Goal: Task Accomplishment & Management: Use online tool/utility

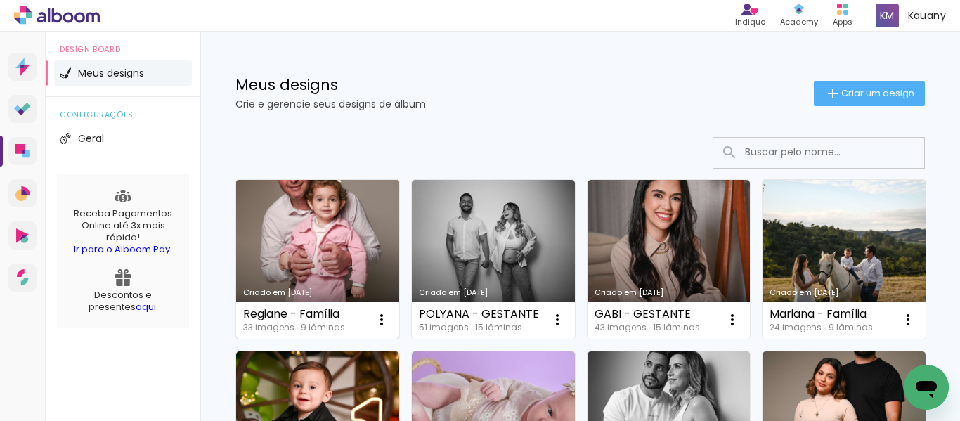
click at [332, 250] on link "Criado em [DATE]" at bounding box center [317, 259] width 163 height 159
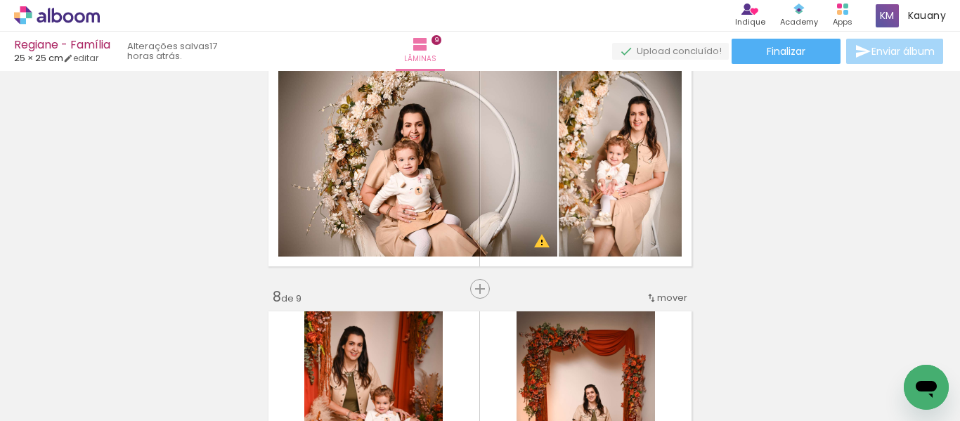
scroll to position [1546, 0]
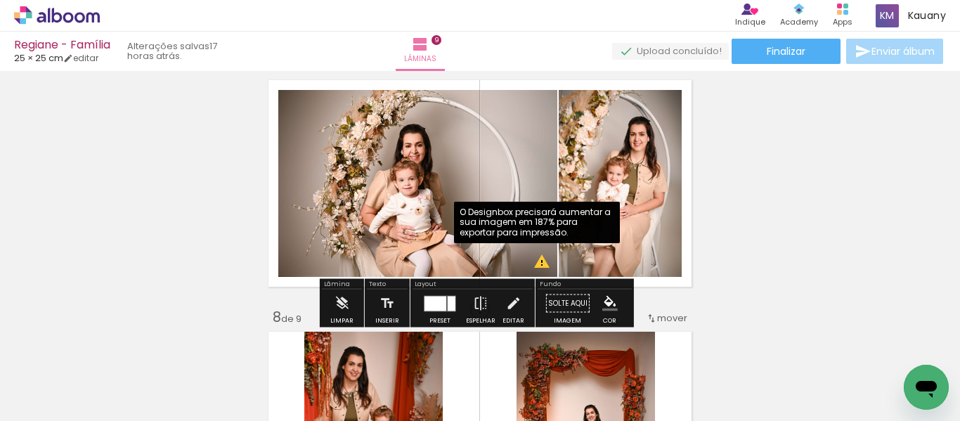
click at [448, 306] on div at bounding box center [452, 303] width 8 height 15
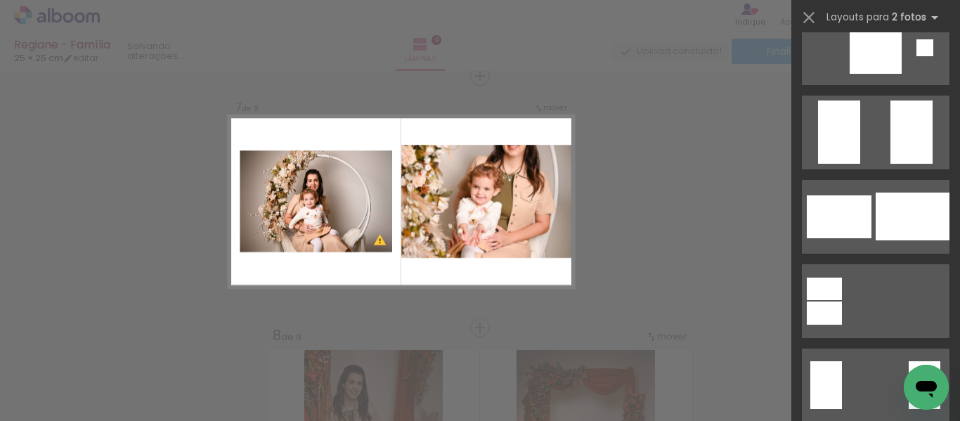
scroll to position [2249, 0]
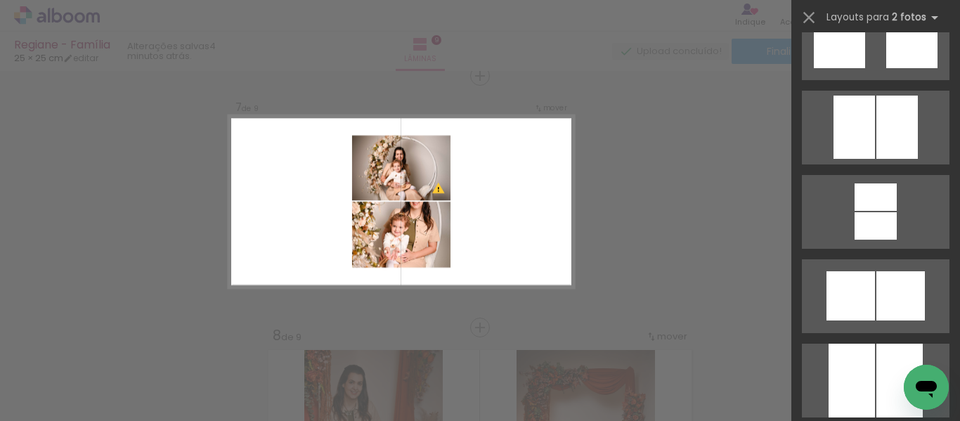
scroll to position [3514, 0]
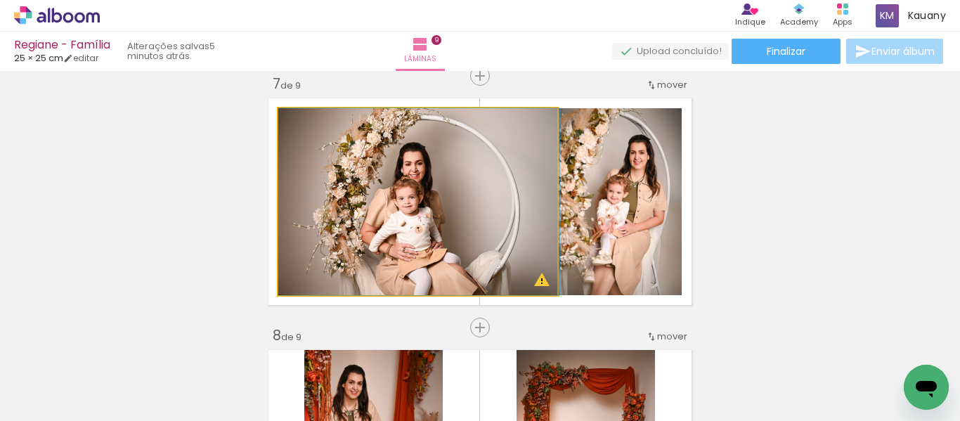
drag, startPoint x: 454, startPoint y: 231, endPoint x: 462, endPoint y: 216, distance: 16.7
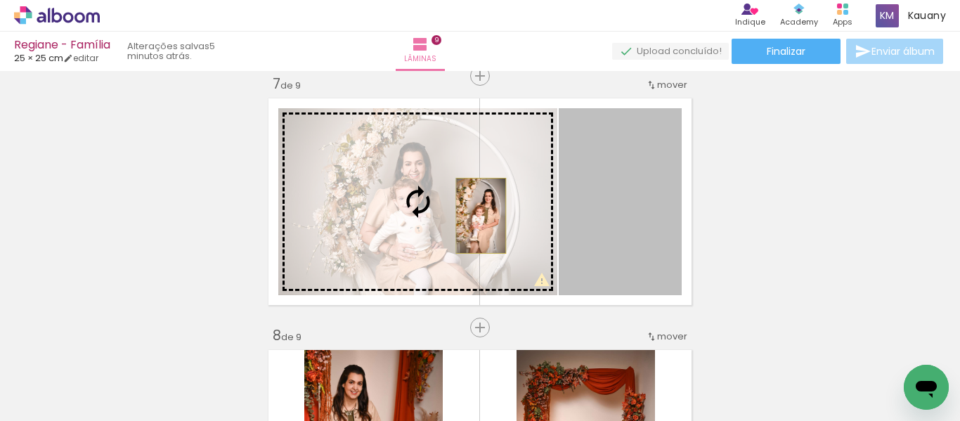
drag, startPoint x: 642, startPoint y: 238, endPoint x: 476, endPoint y: 216, distance: 168.0
click at [0, 0] on slot at bounding box center [0, 0] width 0 height 0
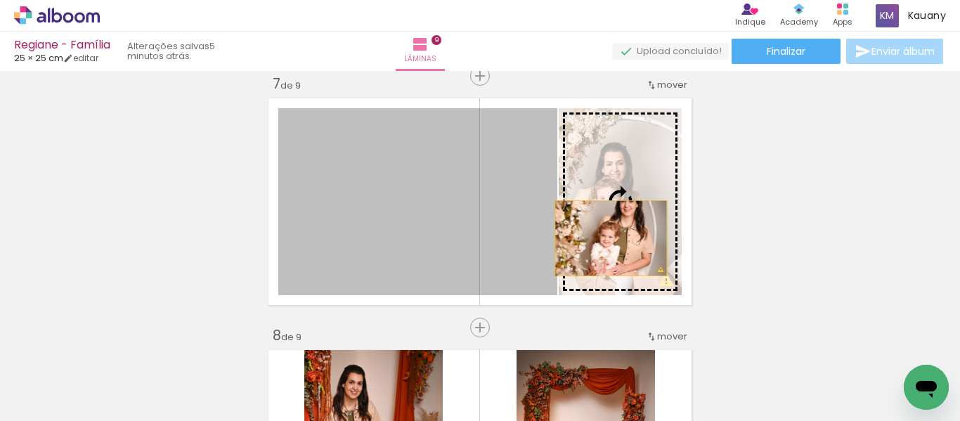
drag, startPoint x: 444, startPoint y: 219, endPoint x: 605, endPoint y: 237, distance: 162.6
click at [0, 0] on slot at bounding box center [0, 0] width 0 height 0
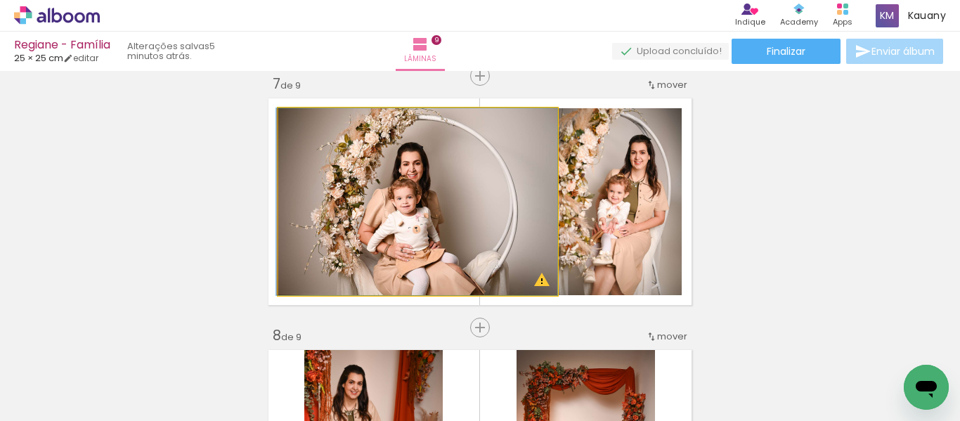
drag, startPoint x: 491, startPoint y: 196, endPoint x: 487, endPoint y: 185, distance: 11.8
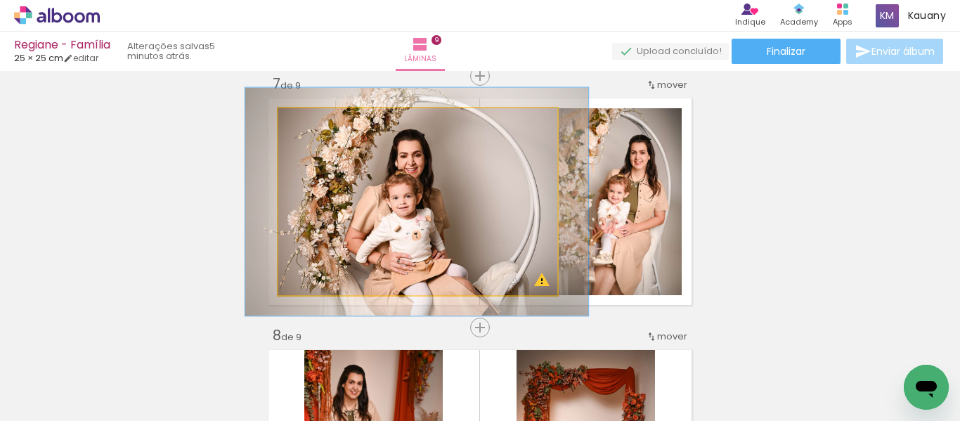
drag, startPoint x: 306, startPoint y: 125, endPoint x: 316, endPoint y: 126, distance: 10.6
click at [316, 126] on div at bounding box center [322, 123] width 13 height 13
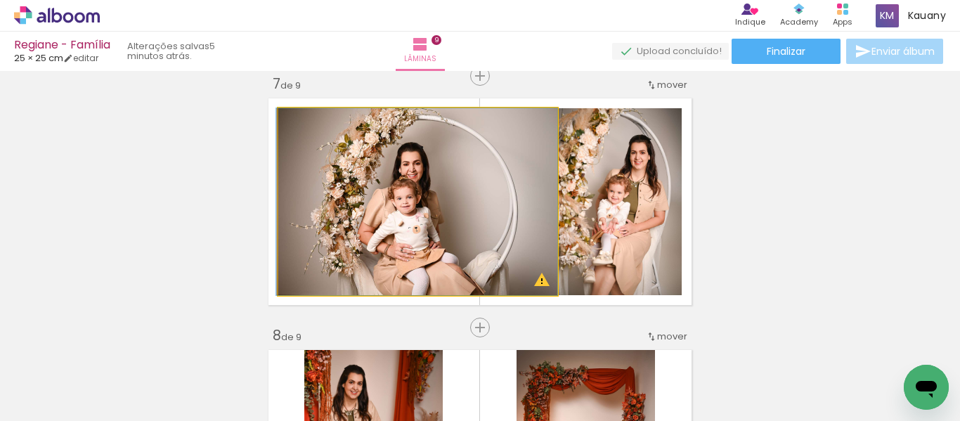
drag, startPoint x: 316, startPoint y: 126, endPoint x: 302, endPoint y: 129, distance: 15.2
type paper-slider "100"
click at [302, 132] on div at bounding box center [311, 123] width 22 height 22
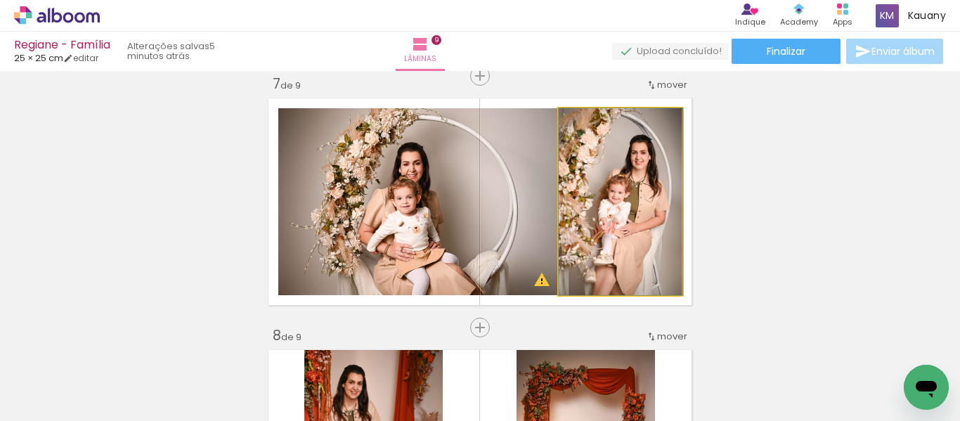
drag, startPoint x: 639, startPoint y: 212, endPoint x: 649, endPoint y: 212, distance: 10.5
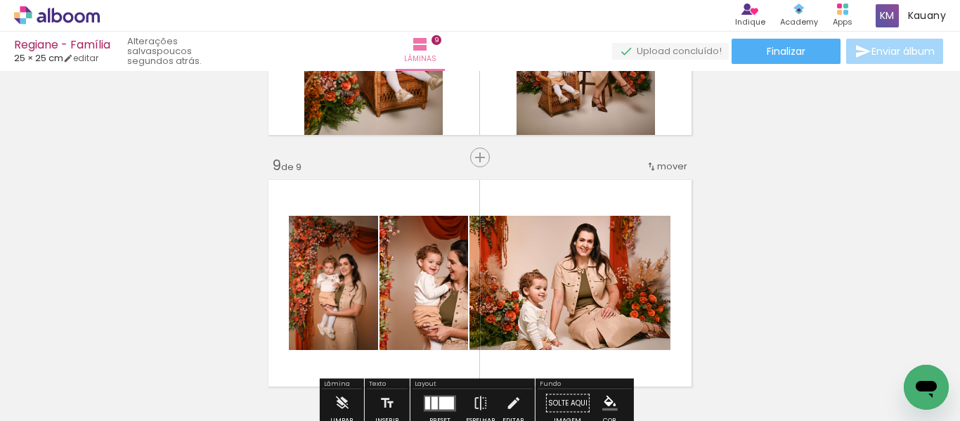
scroll to position [2020, 0]
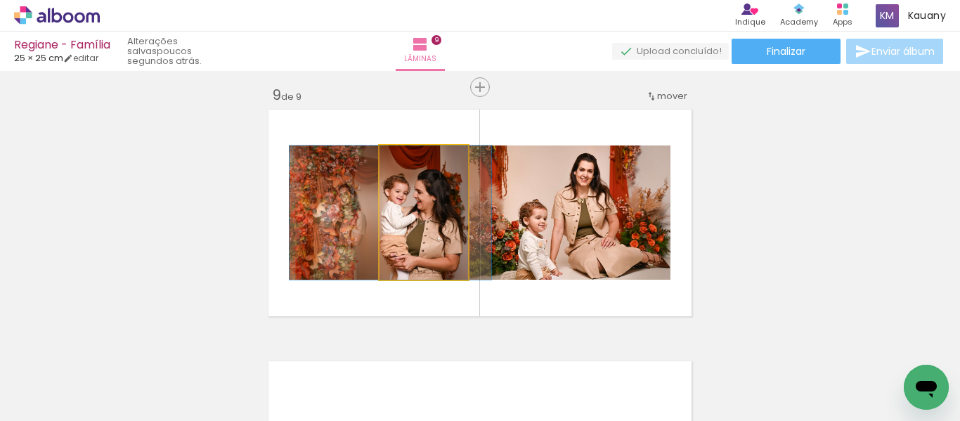
drag, startPoint x: 410, startPoint y: 223, endPoint x: 377, endPoint y: 215, distance: 33.9
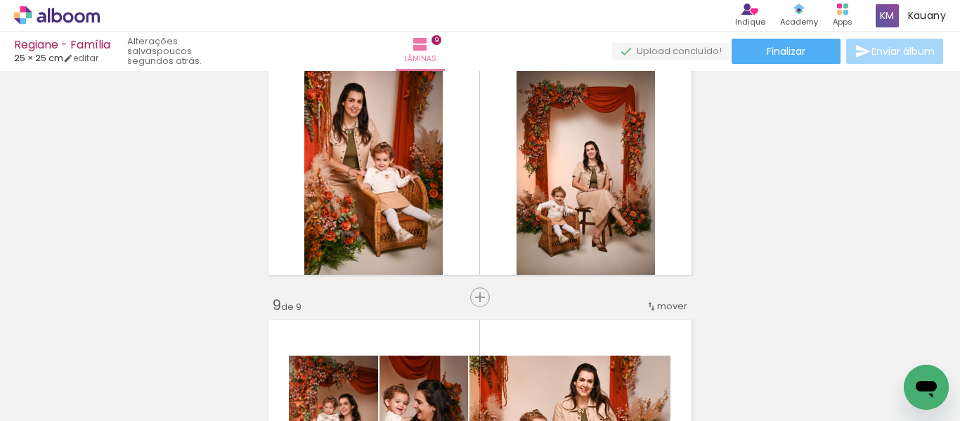
scroll to position [1809, 0]
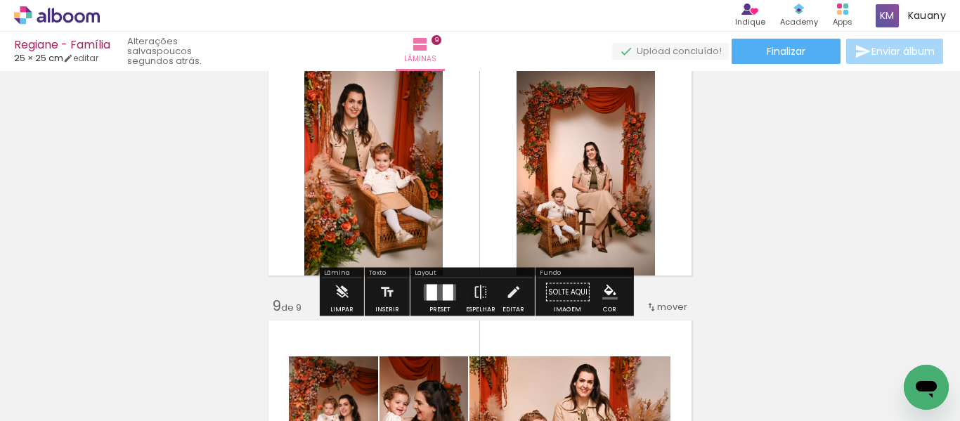
click at [435, 288] on quentale-layouter at bounding box center [440, 292] width 32 height 16
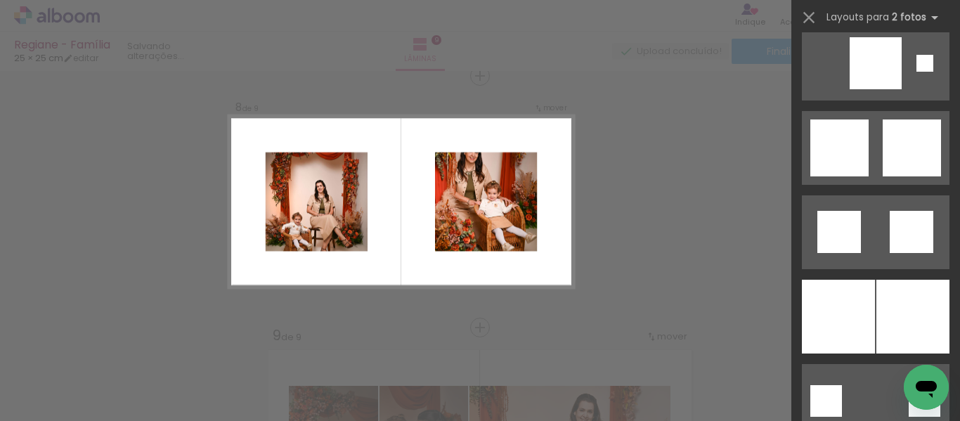
scroll to position [1476, 0]
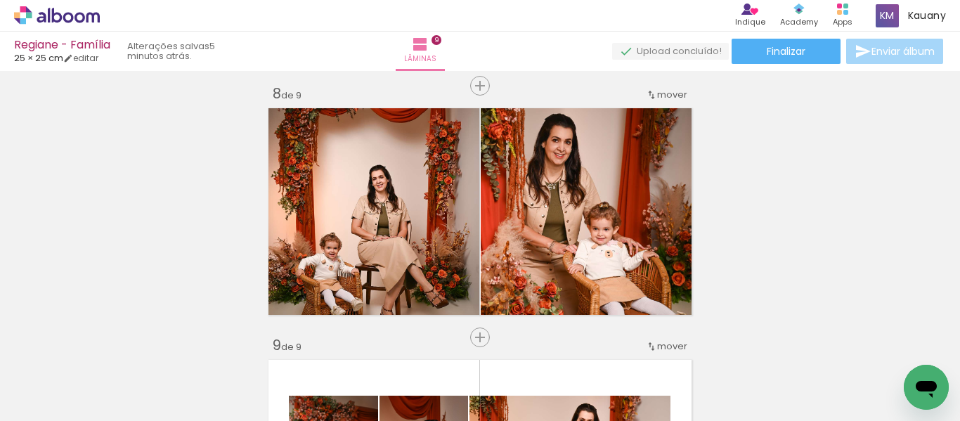
scroll to position [1747, 0]
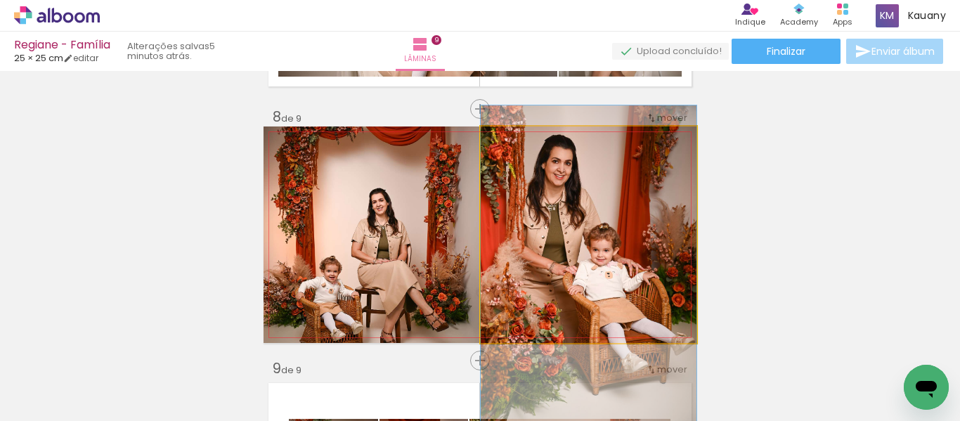
drag, startPoint x: 557, startPoint y: 247, endPoint x: 583, endPoint y: 245, distance: 26.1
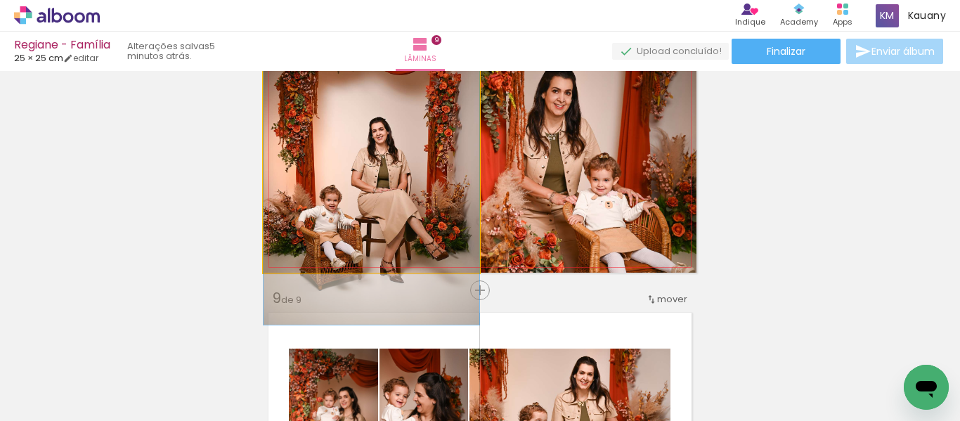
drag, startPoint x: 438, startPoint y: 179, endPoint x: 441, endPoint y: 172, distance: 8.2
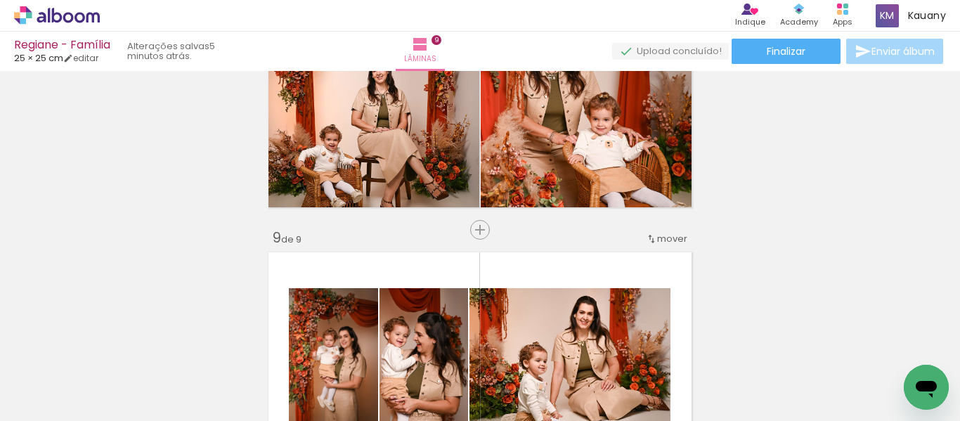
scroll to position [2028, 0]
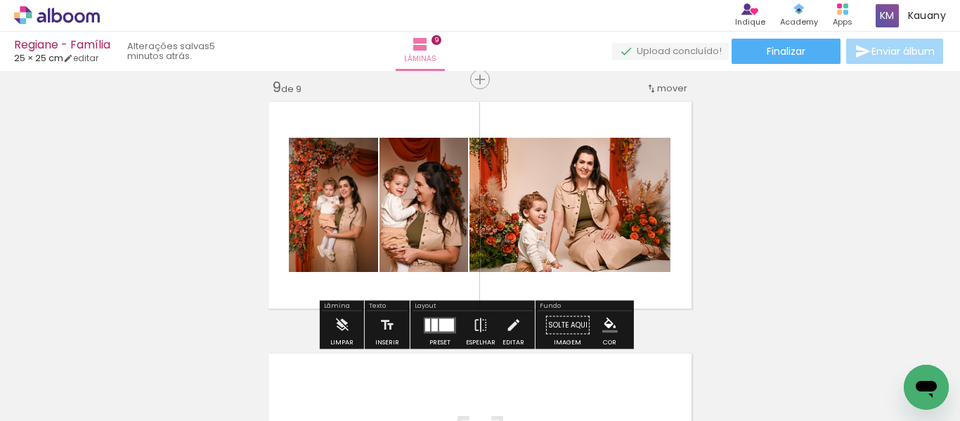
click at [444, 322] on div at bounding box center [446, 324] width 15 height 13
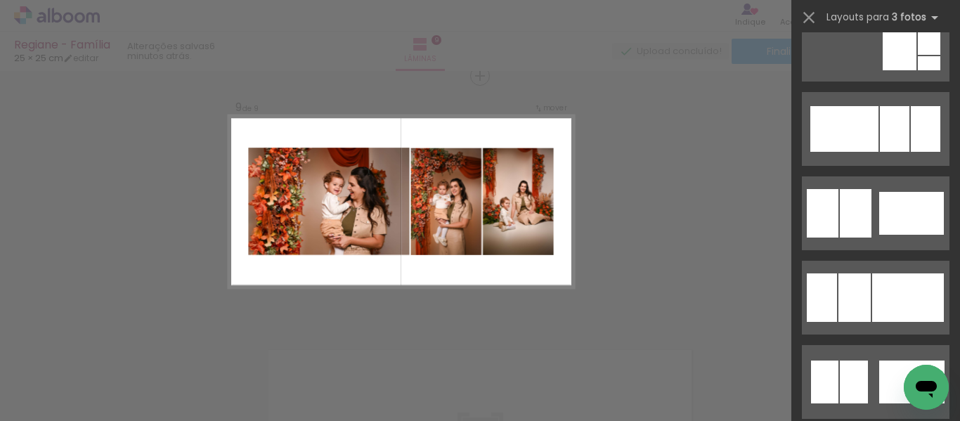
scroll to position [984, 0]
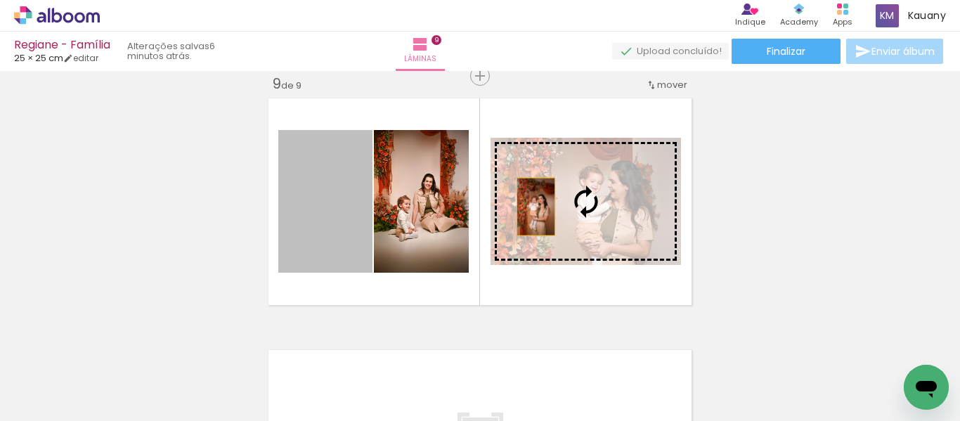
drag, startPoint x: 339, startPoint y: 214, endPoint x: 541, endPoint y: 209, distance: 201.8
click at [0, 0] on slot at bounding box center [0, 0] width 0 height 0
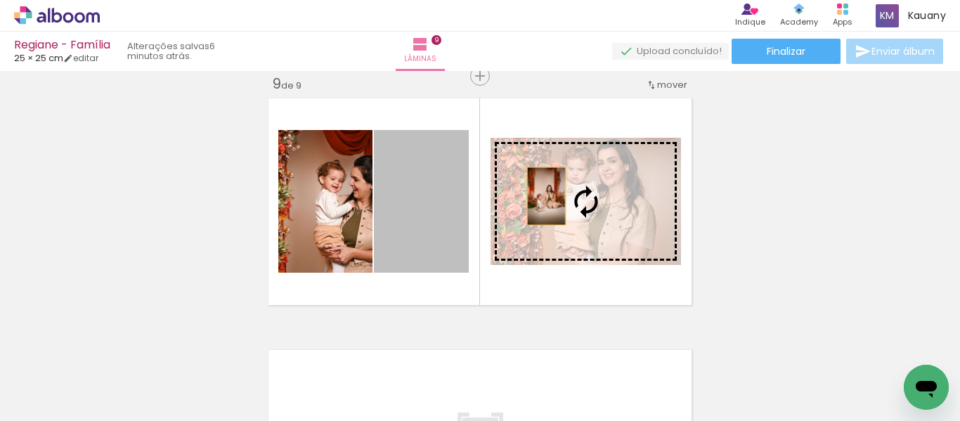
drag, startPoint x: 414, startPoint y: 201, endPoint x: 543, endPoint y: 196, distance: 128.7
click at [0, 0] on slot at bounding box center [0, 0] width 0 height 0
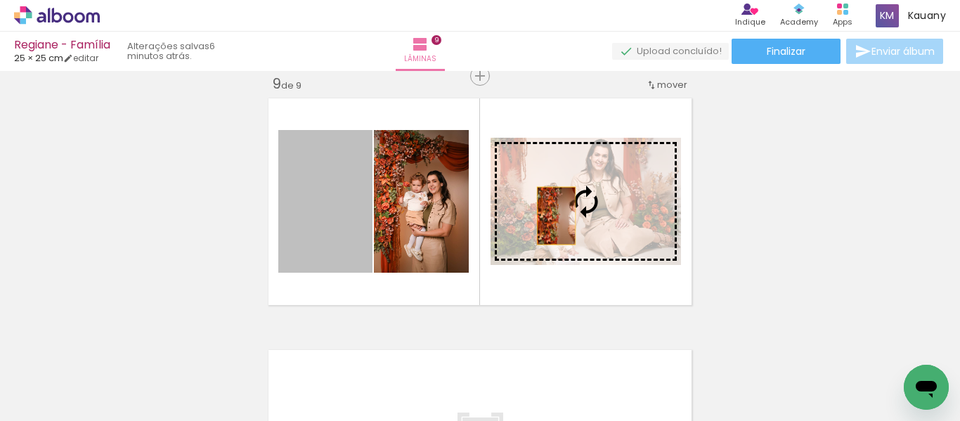
drag, startPoint x: 328, startPoint y: 224, endPoint x: 555, endPoint y: 216, distance: 226.5
click at [0, 0] on slot at bounding box center [0, 0] width 0 height 0
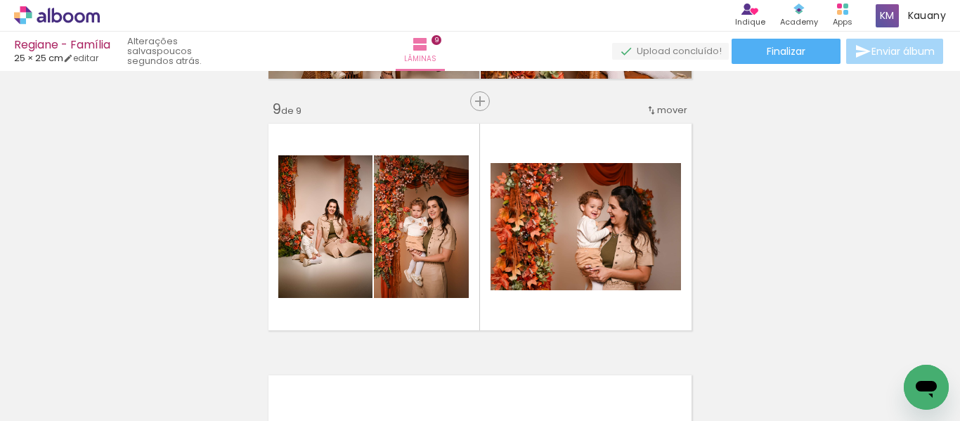
scroll to position [2031, 0]
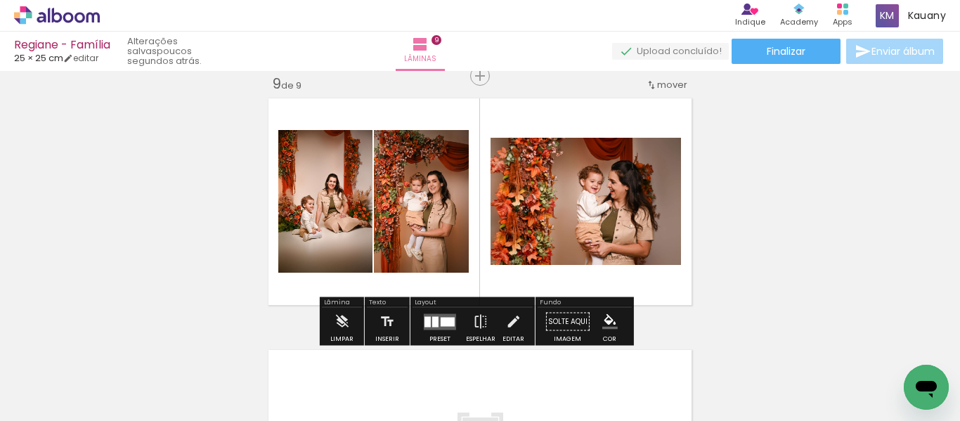
click at [441, 323] on div at bounding box center [448, 321] width 14 height 9
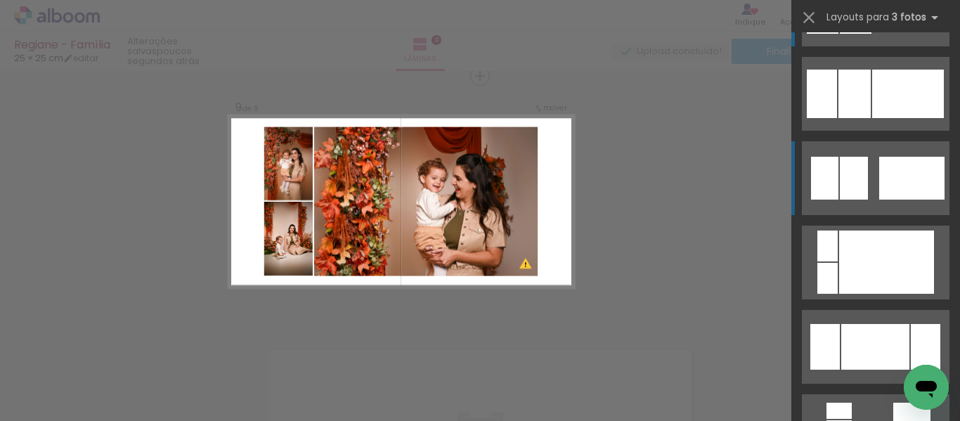
scroll to position [1237, 0]
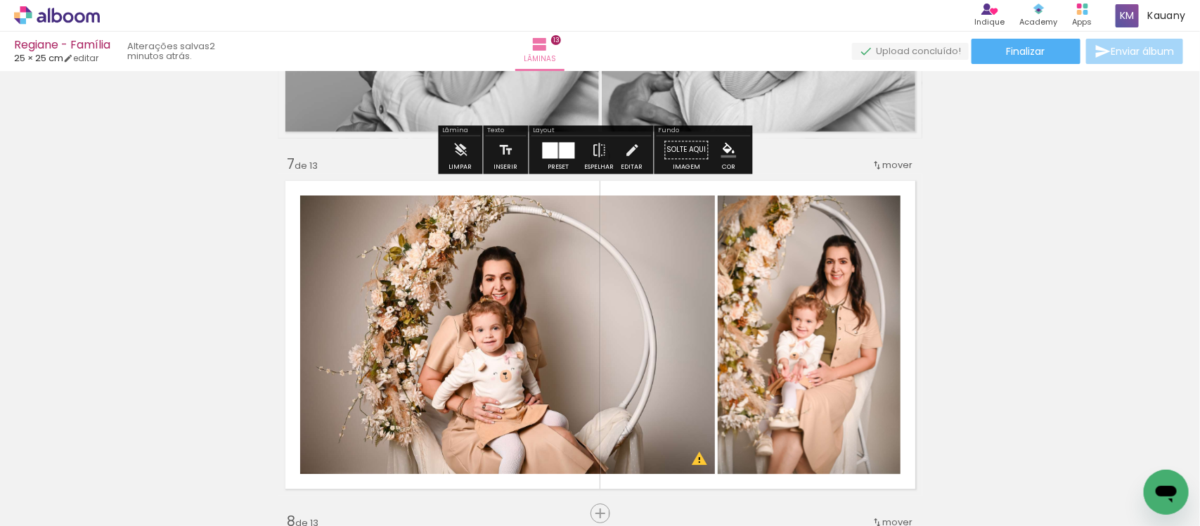
scroll to position [2182, 0]
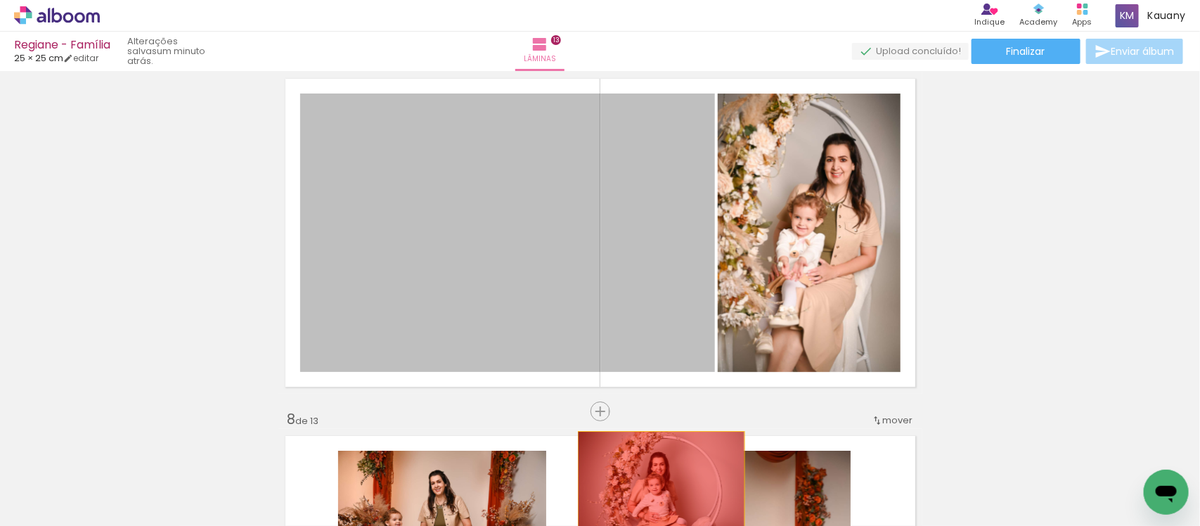
drag, startPoint x: 510, startPoint y: 229, endPoint x: 654, endPoint y: 487, distance: 295.5
click at [654, 487] on quentale-workspace at bounding box center [600, 263] width 1200 height 526
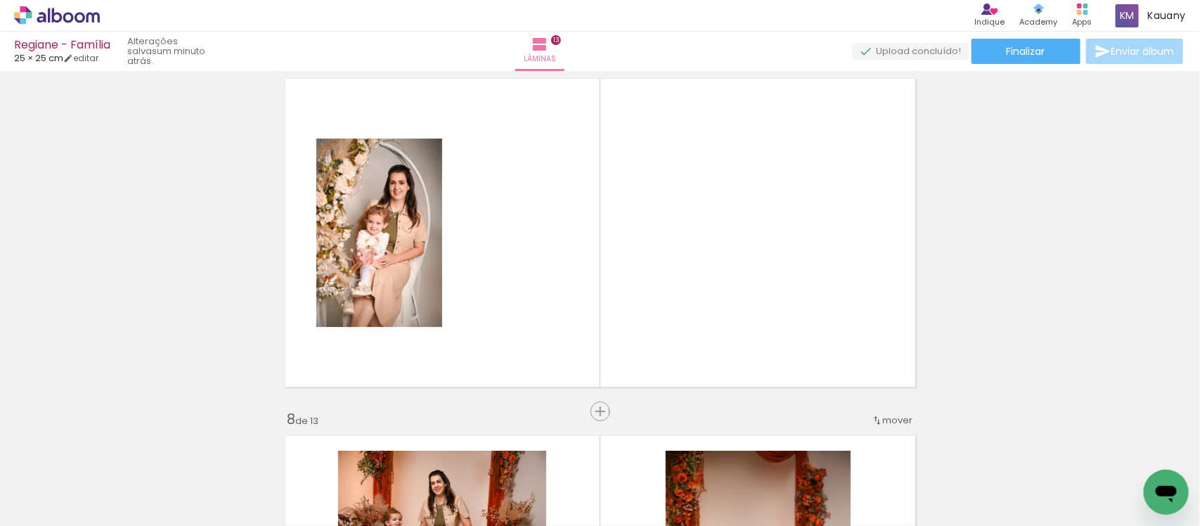
scroll to position [0, 1393]
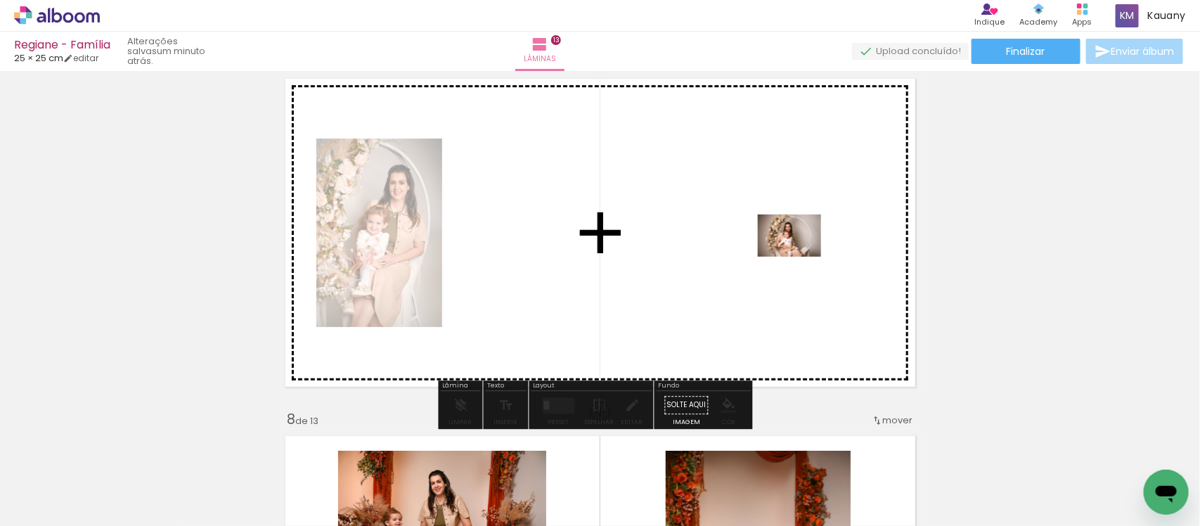
drag, startPoint x: 793, startPoint y: 485, endPoint x: 800, endPoint y: 257, distance: 228.5
click at [800, 257] on quentale-workspace at bounding box center [600, 263] width 1200 height 526
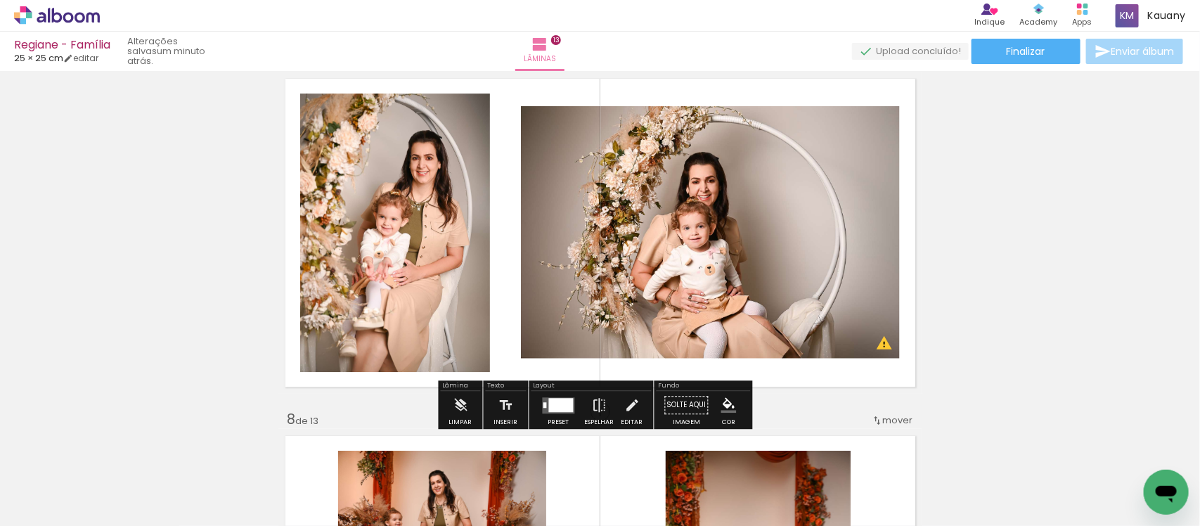
click at [559, 403] on div at bounding box center [561, 405] width 25 height 14
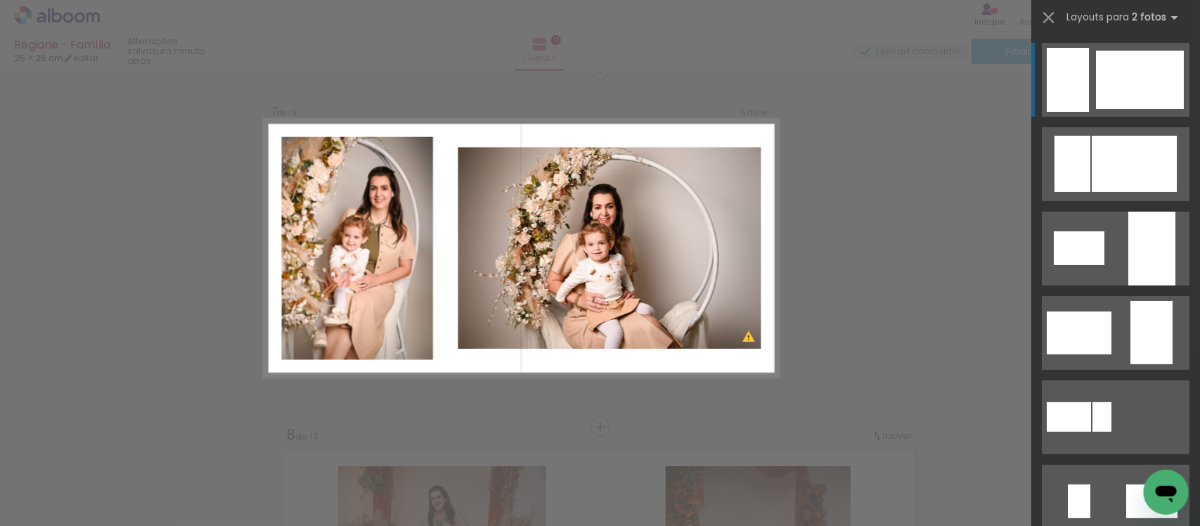
scroll to position [2160, 0]
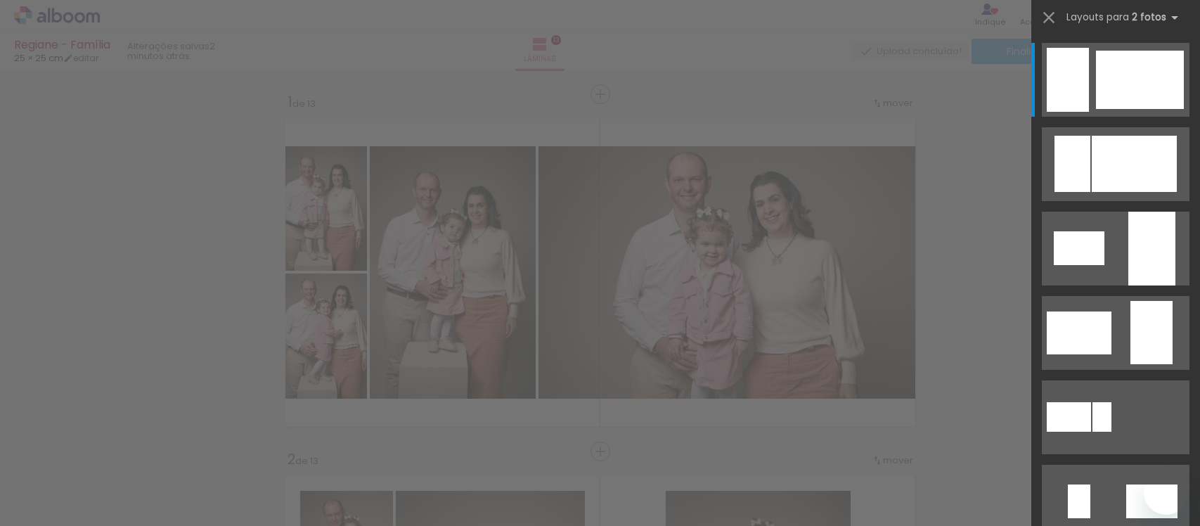
click at [1075, 311] on div at bounding box center [1079, 332] width 65 height 43
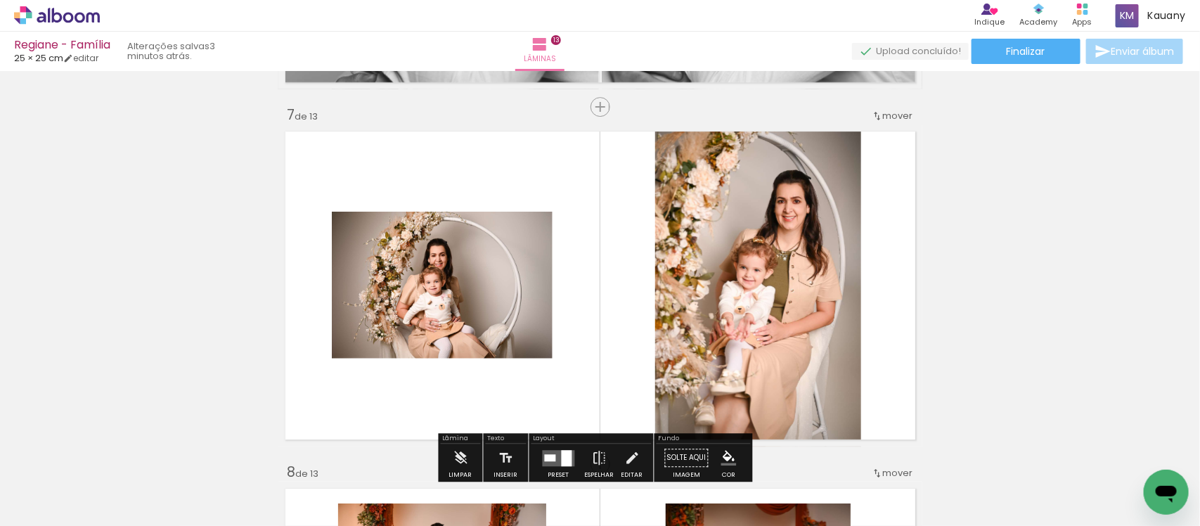
scroll to position [2160, 0]
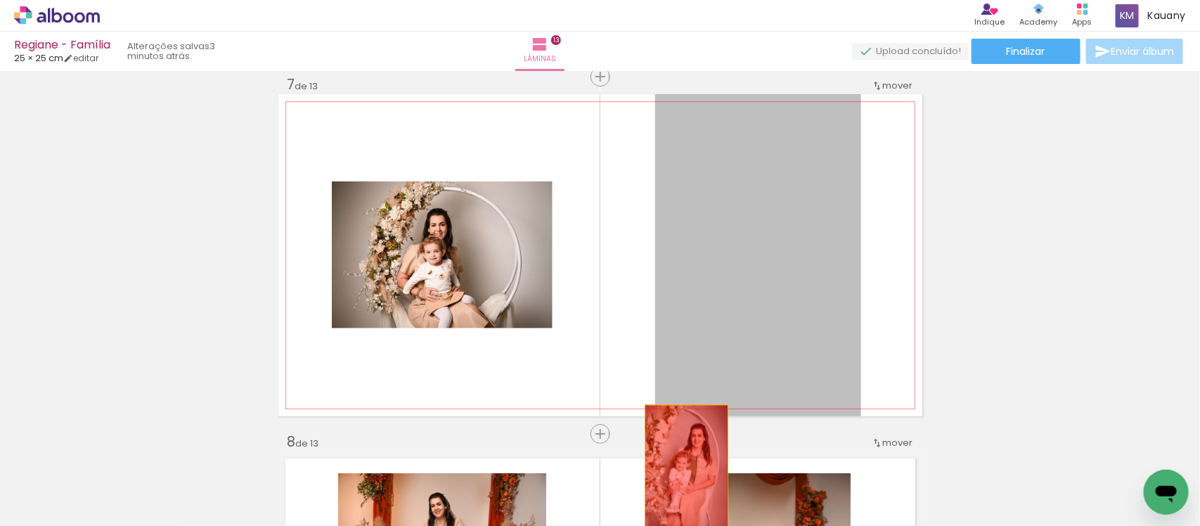
drag, startPoint x: 760, startPoint y: 238, endPoint x: 583, endPoint y: 349, distance: 208.8
click at [680, 472] on quentale-workspace at bounding box center [600, 263] width 1200 height 526
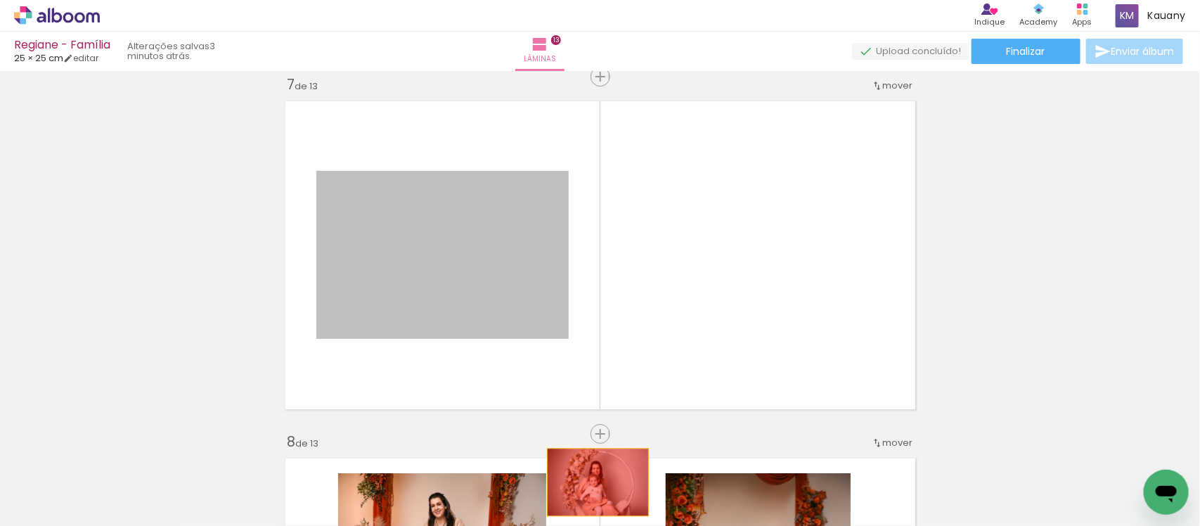
drag, startPoint x: 448, startPoint y: 233, endPoint x: 591, endPoint y: 481, distance: 287.2
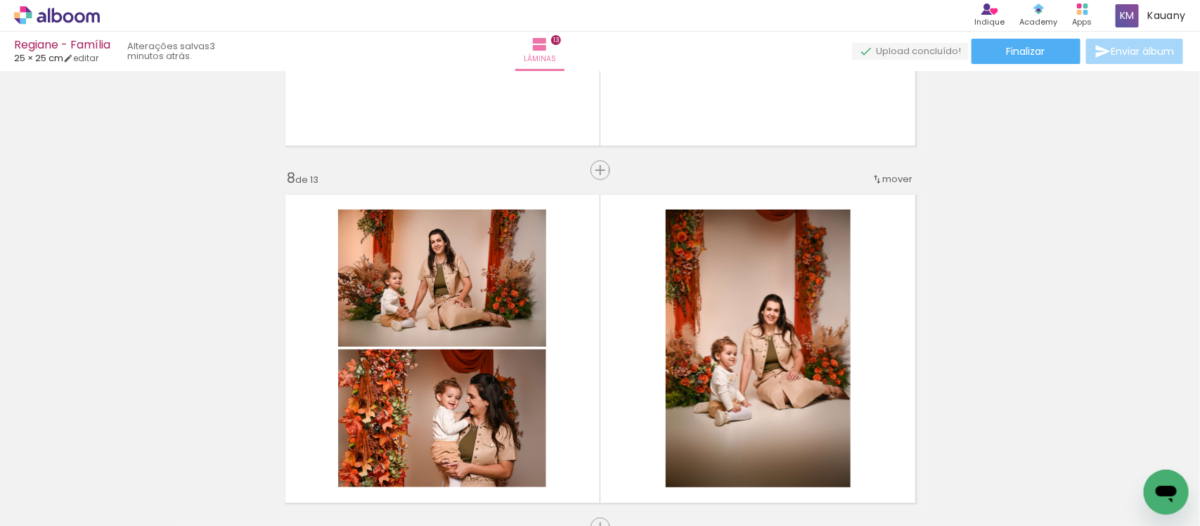
scroll to position [2511, 0]
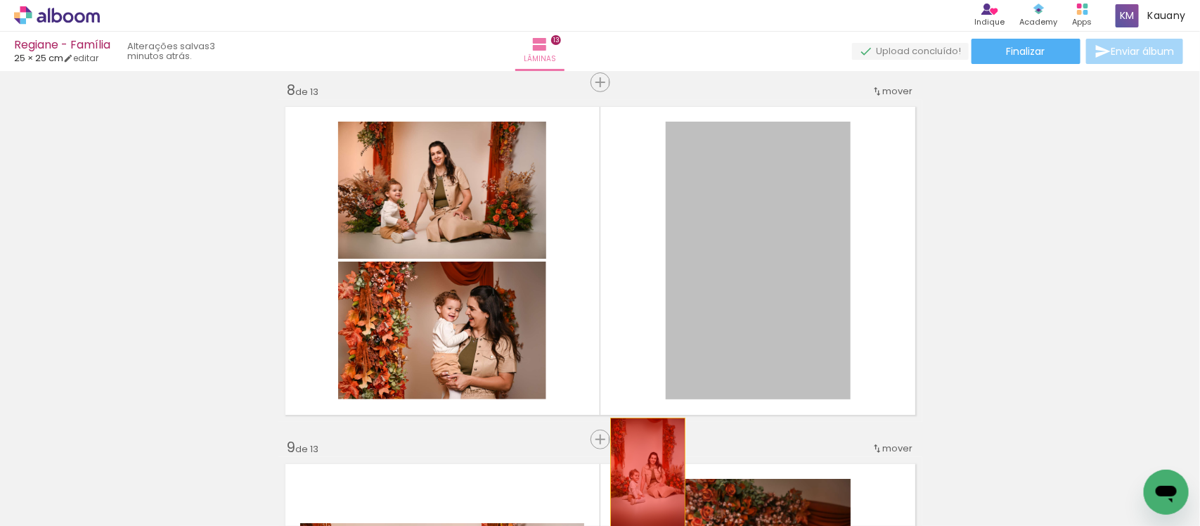
drag, startPoint x: 745, startPoint y: 261, endPoint x: 641, endPoint y: 473, distance: 236.4
click at [641, 473] on quentale-workspace at bounding box center [600, 263] width 1200 height 526
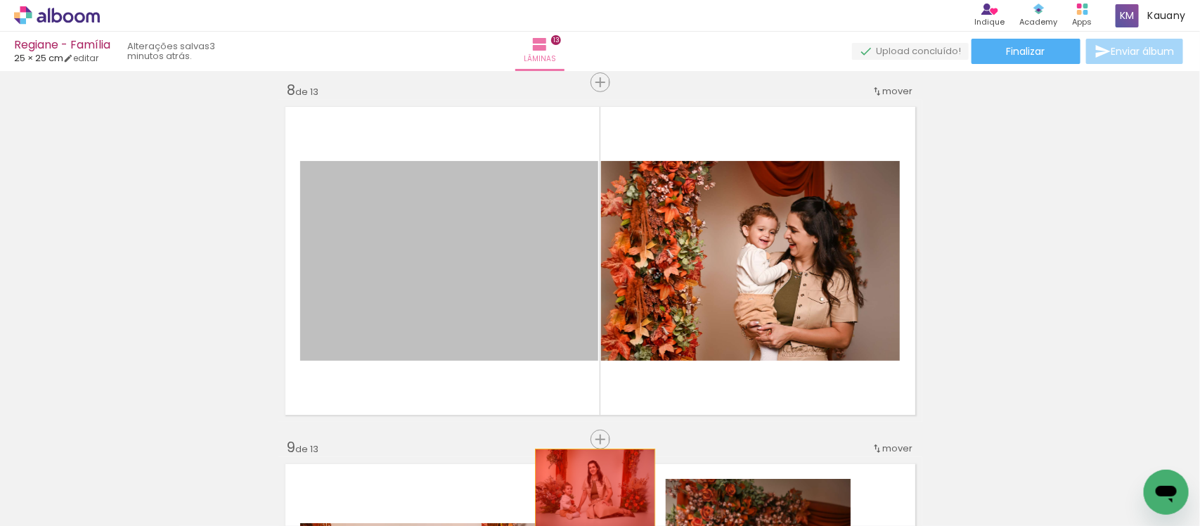
drag, startPoint x: 522, startPoint y: 254, endPoint x: 588, endPoint y: 489, distance: 243.9
click at [588, 489] on quentale-workspace at bounding box center [600, 263] width 1200 height 526
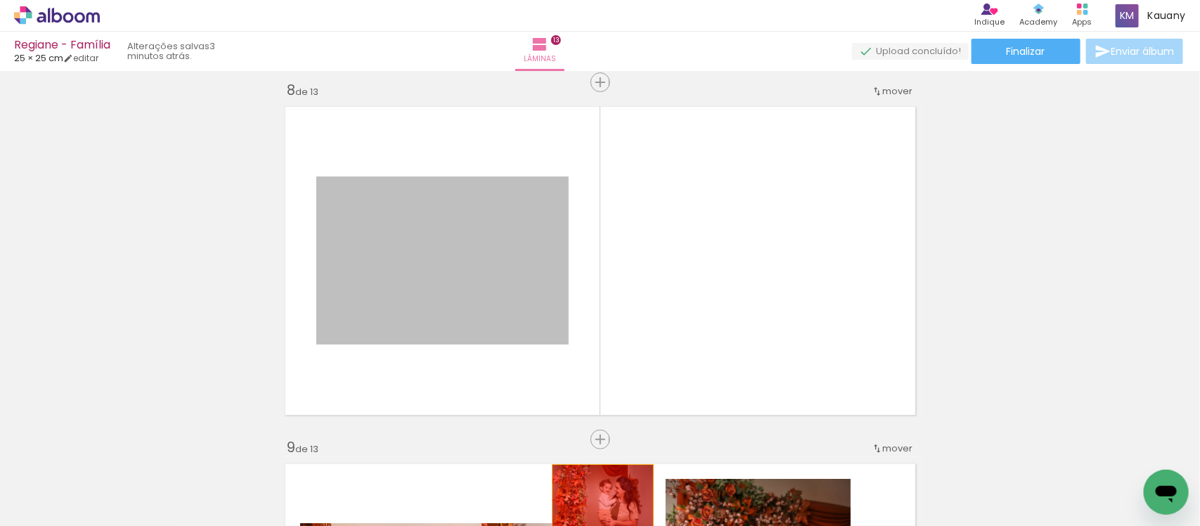
drag, startPoint x: 503, startPoint y: 281, endPoint x: 596, endPoint y: 498, distance: 235.5
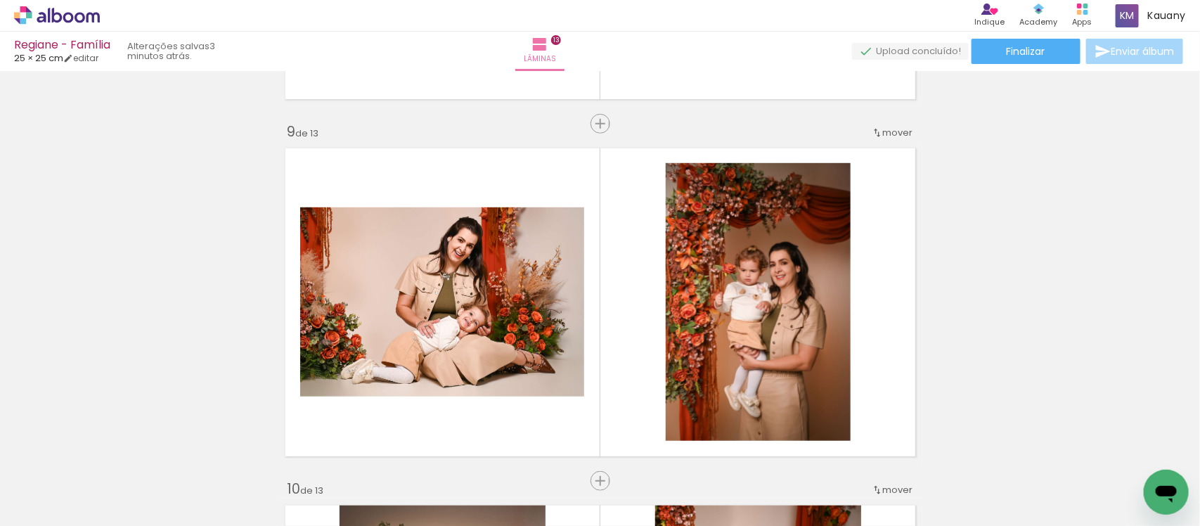
scroll to position [2863, 0]
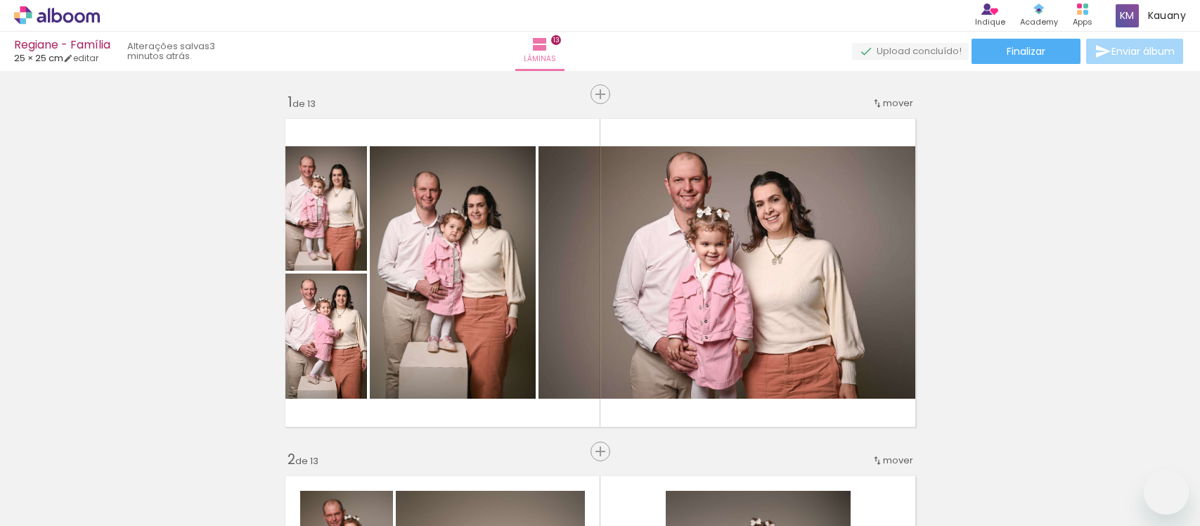
click at [581, 480] on quentale-workspace at bounding box center [600, 263] width 1200 height 526
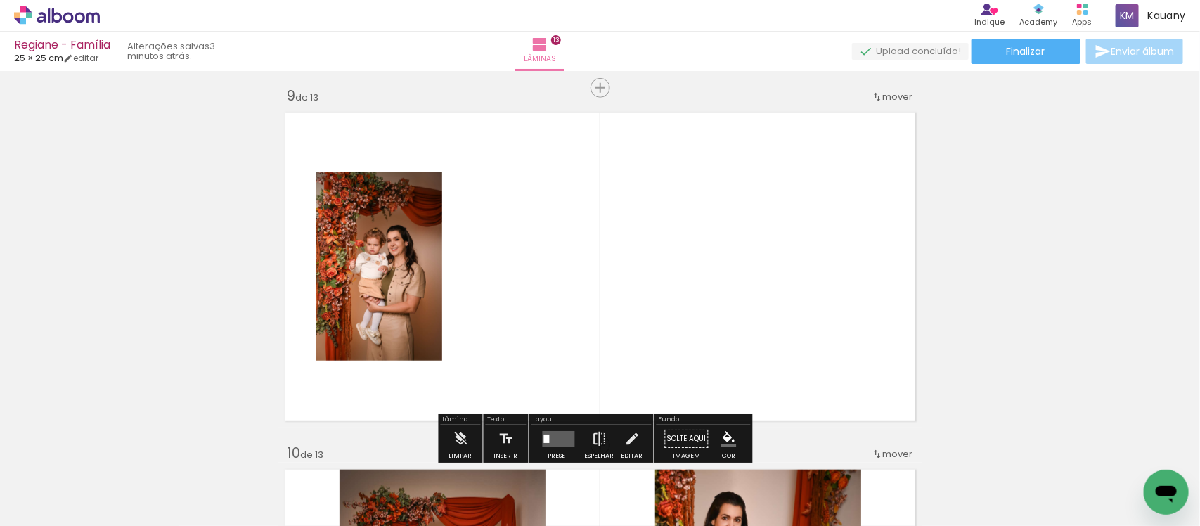
scroll to position [0, 1393]
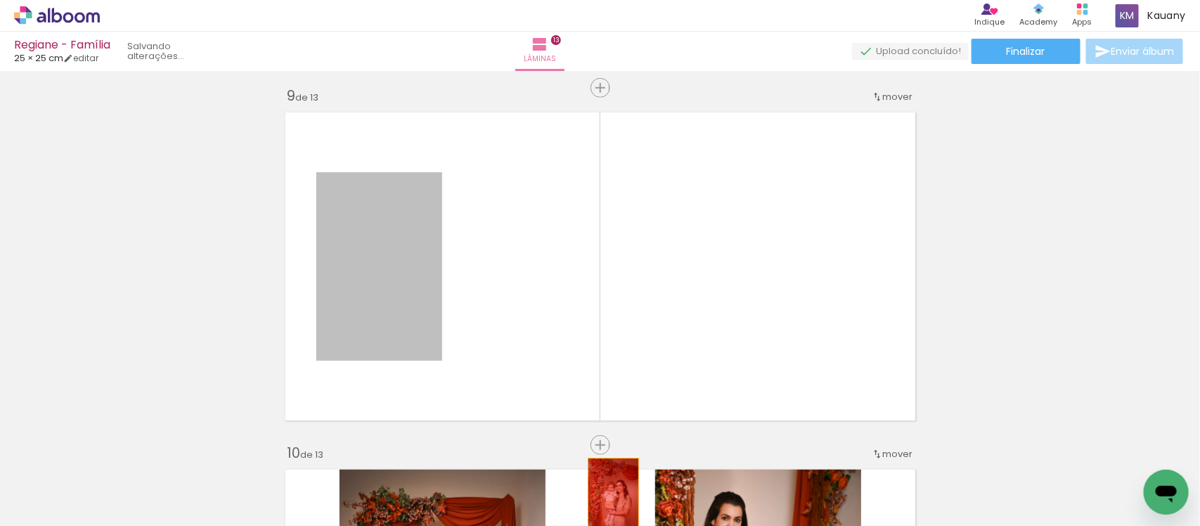
drag, startPoint x: 398, startPoint y: 243, endPoint x: 607, endPoint y: 496, distance: 327.5
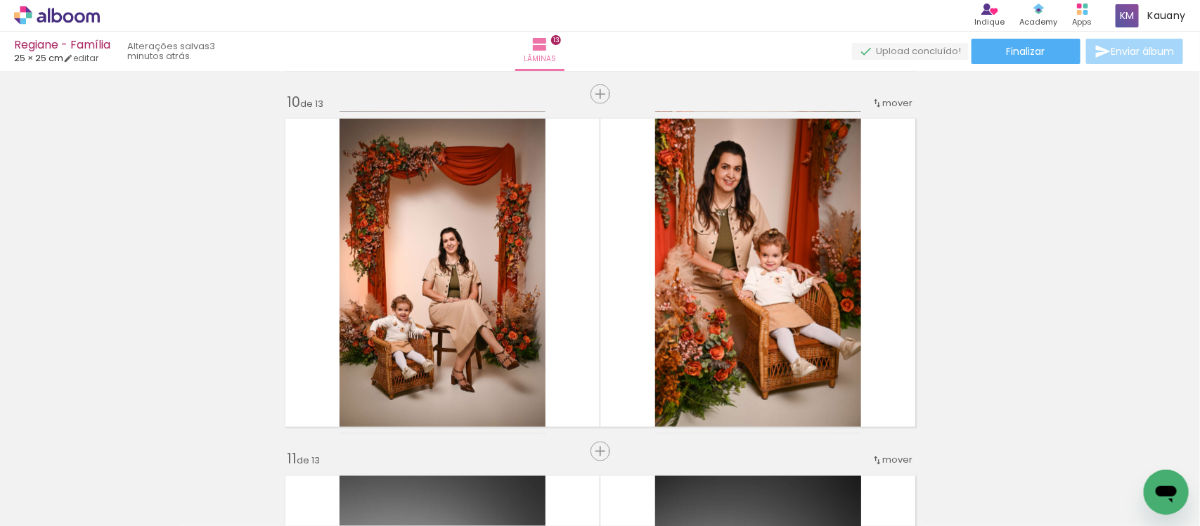
scroll to position [3214, 0]
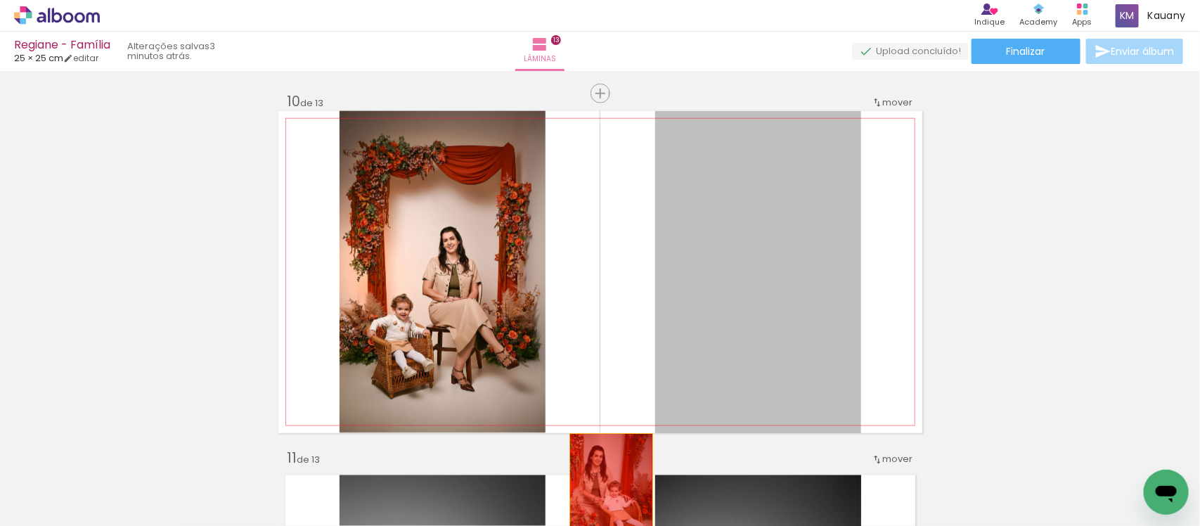
drag, startPoint x: 736, startPoint y: 258, endPoint x: 604, endPoint y: 498, distance: 273.4
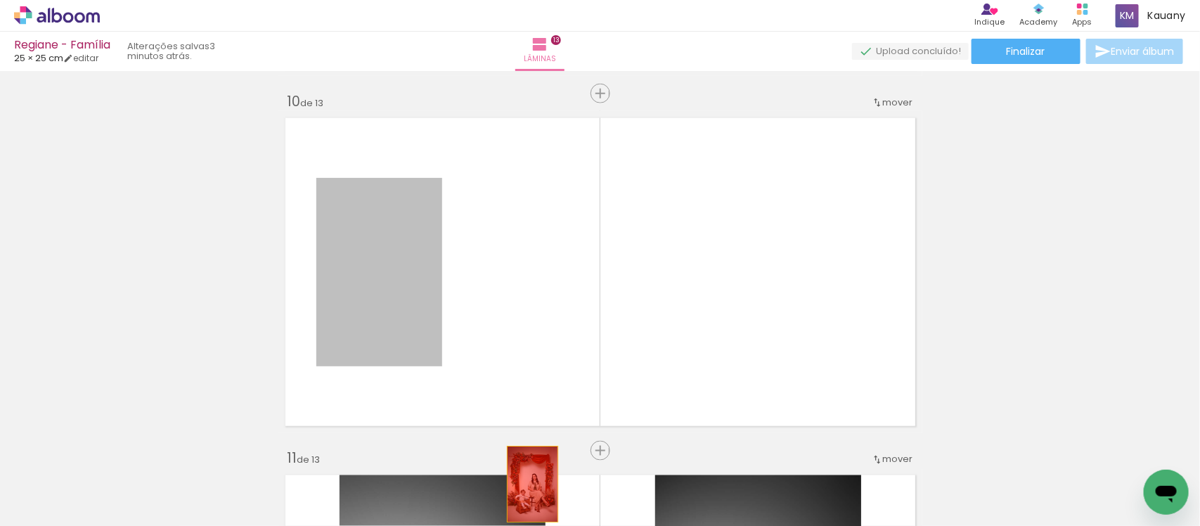
drag, startPoint x: 380, startPoint y: 250, endPoint x: 526, endPoint y: 484, distance: 276.0
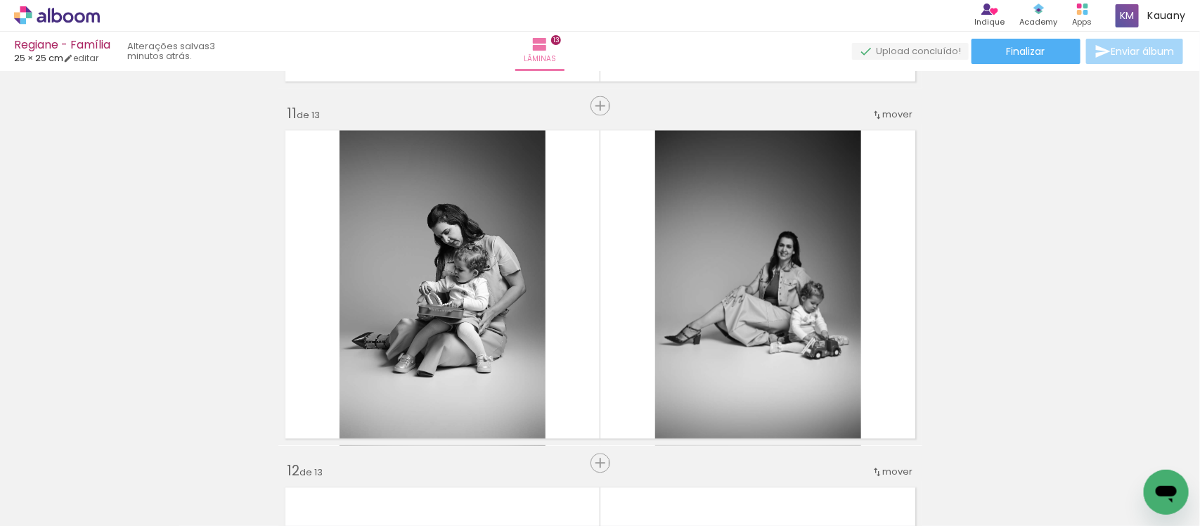
scroll to position [3566, 0]
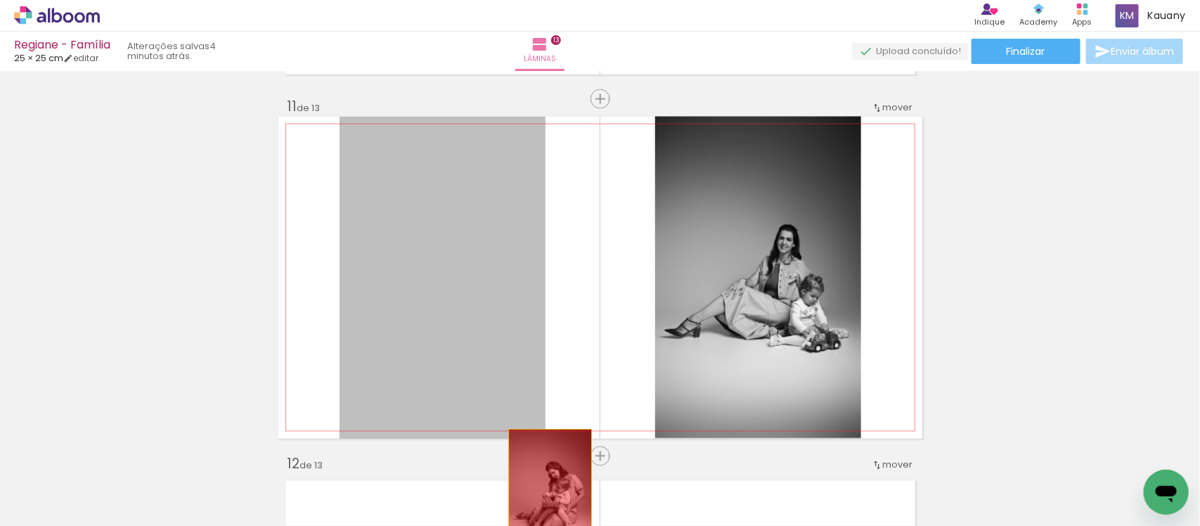
drag, startPoint x: 468, startPoint y: 276, endPoint x: 543, endPoint y: 493, distance: 229.8
click at [543, 493] on quentale-workspace at bounding box center [600, 263] width 1200 height 526
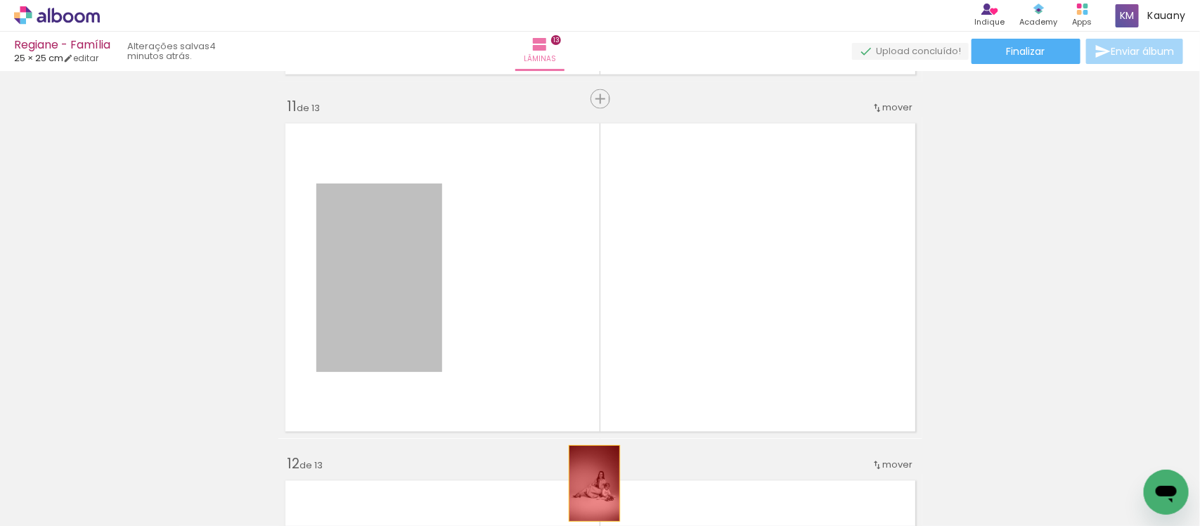
drag, startPoint x: 392, startPoint y: 261, endPoint x: 589, endPoint y: 492, distance: 303.1
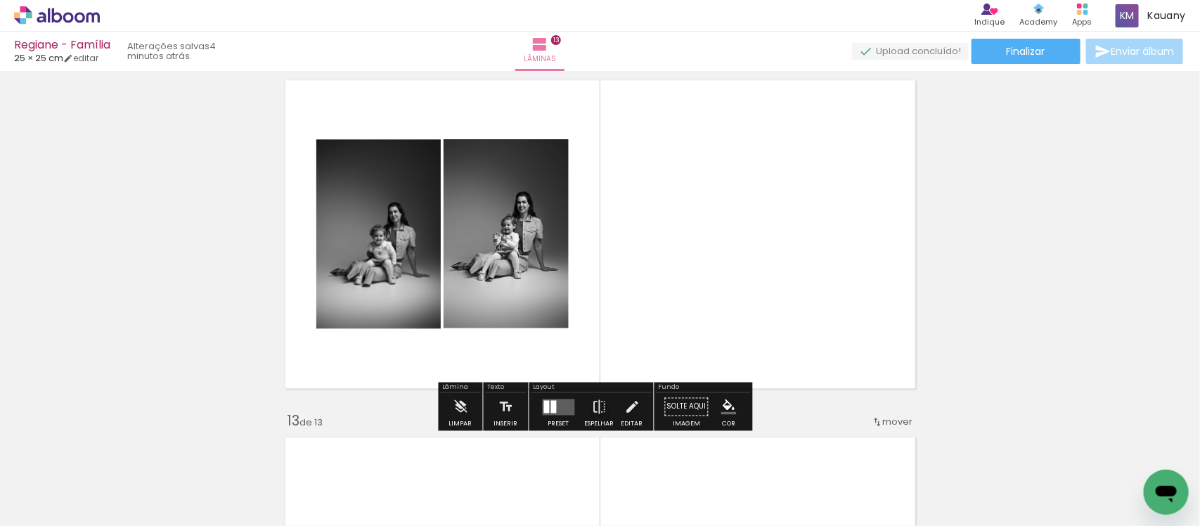
scroll to position [4005, 0]
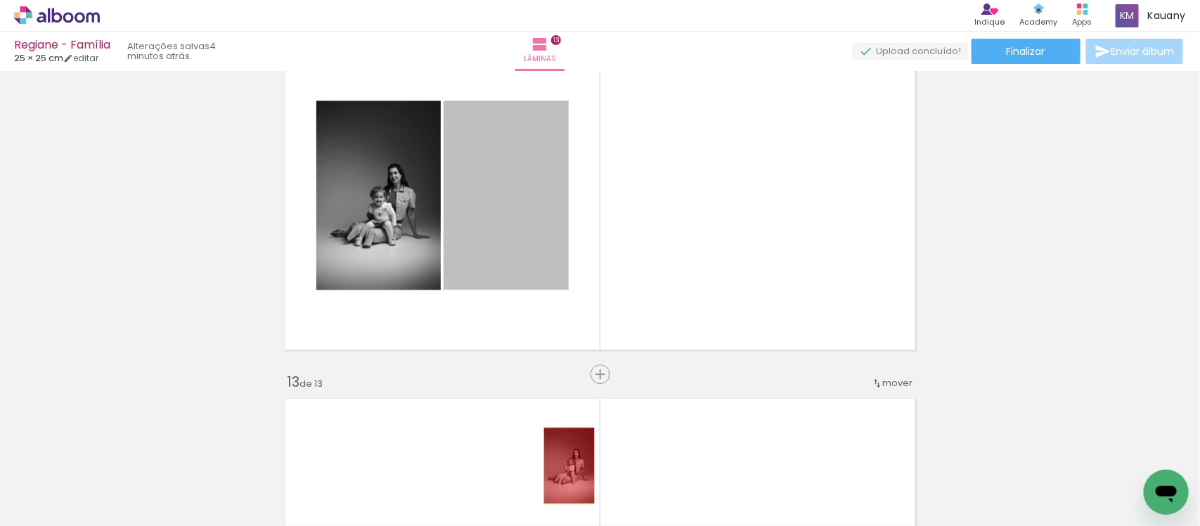
drag, startPoint x: 503, startPoint y: 191, endPoint x: 562, endPoint y: 465, distance: 279.7
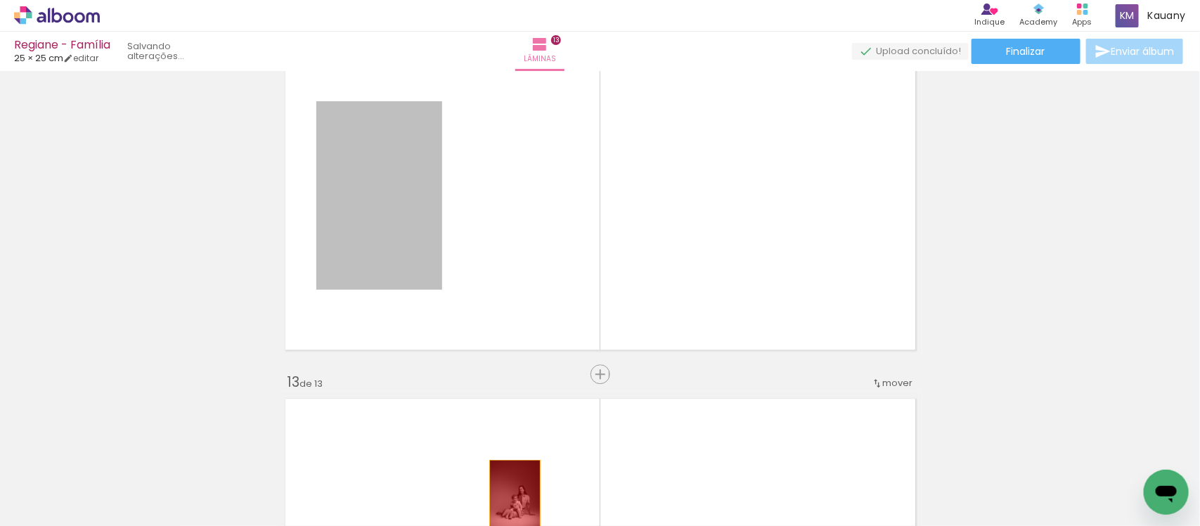
drag, startPoint x: 376, startPoint y: 162, endPoint x: 508, endPoint y: 497, distance: 360.4
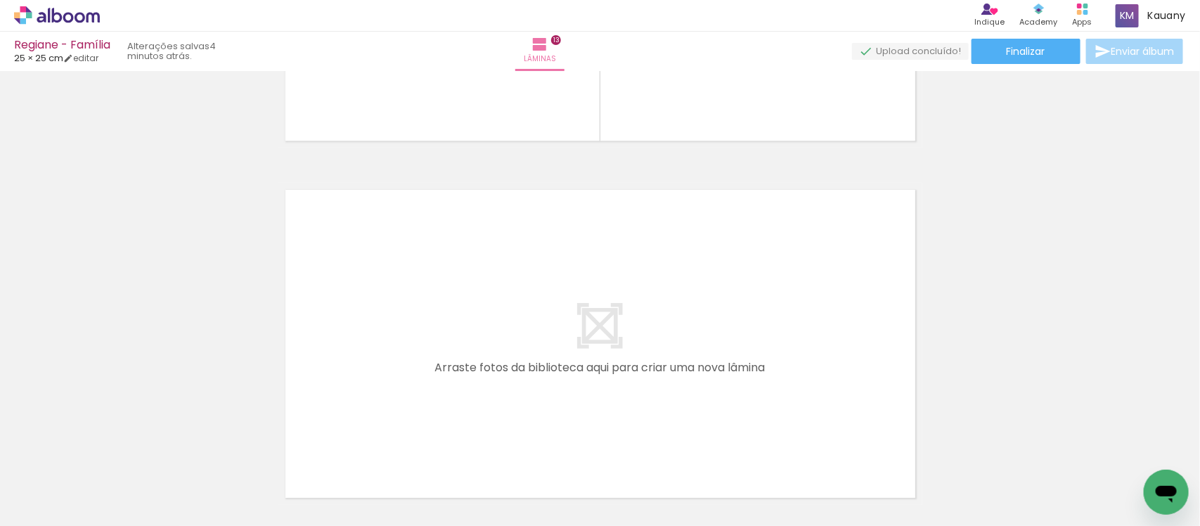
scroll to position [4686, 0]
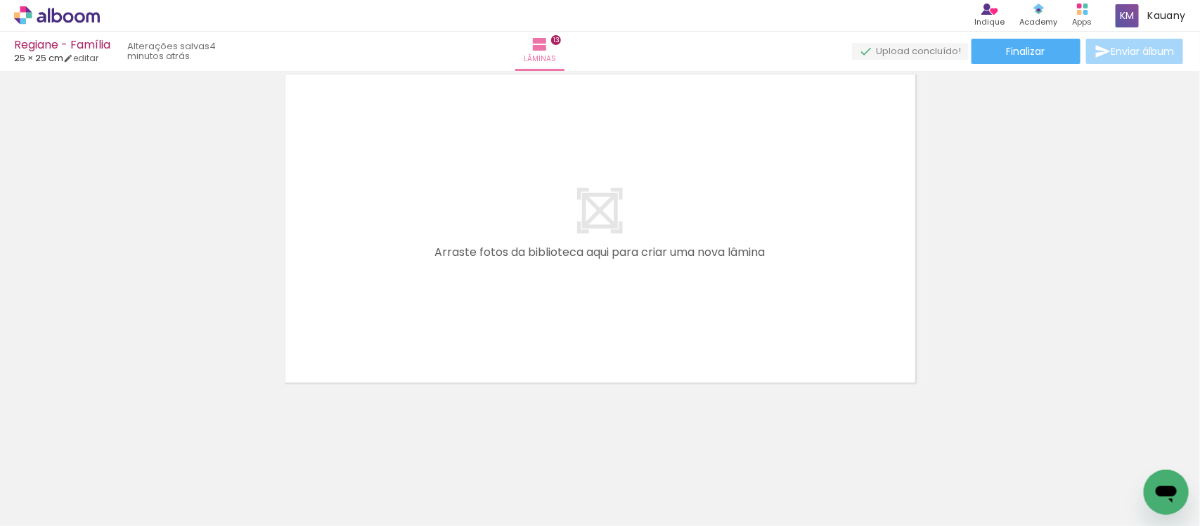
click at [1150, 447] on iron-icon at bounding box center [1157, 450] width 15 height 15
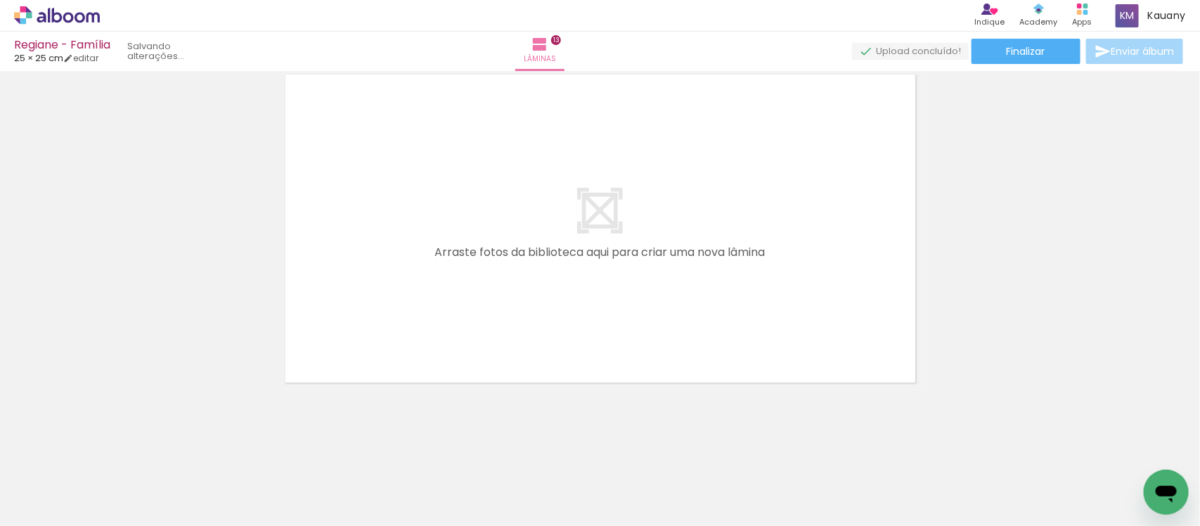
scroll to position [0, 493]
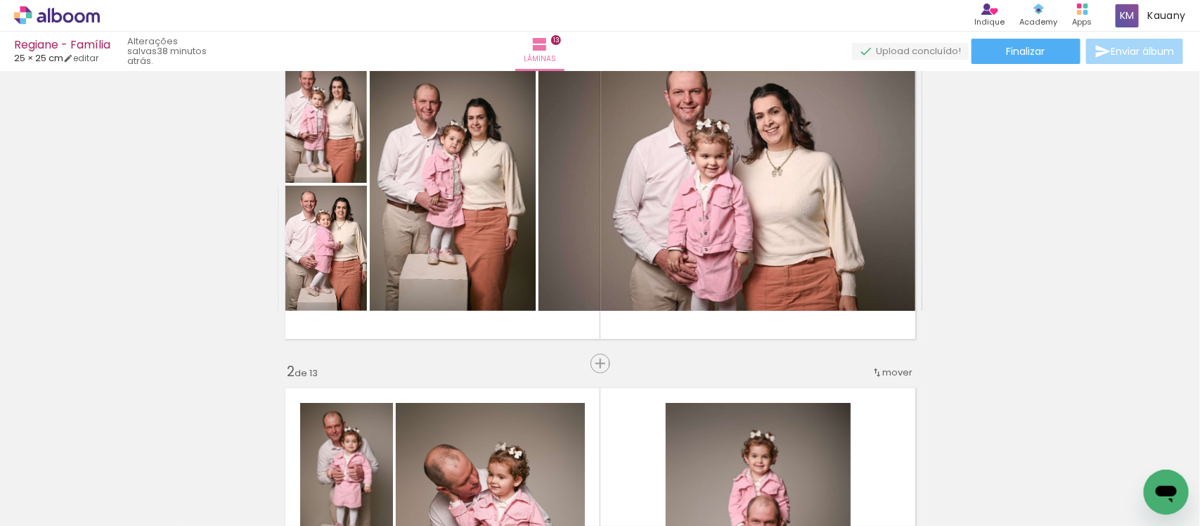
scroll to position [30, 0]
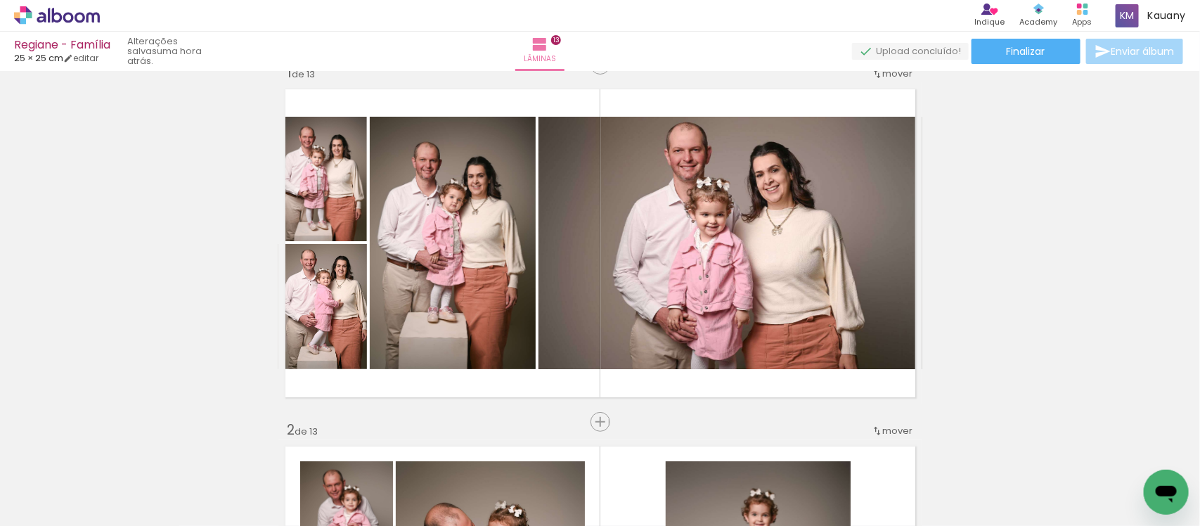
click at [50, 507] on span "Adicionar Fotos" at bounding box center [50, 506] width 42 height 15
click at [0, 0] on input "file" at bounding box center [0, 0] width 0 height 0
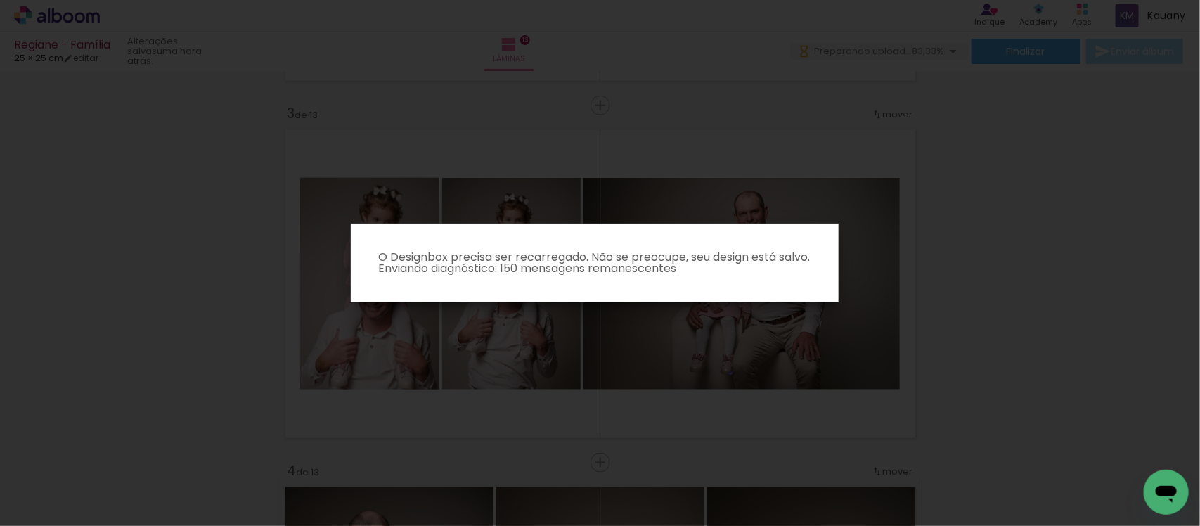
scroll to position [0, 493]
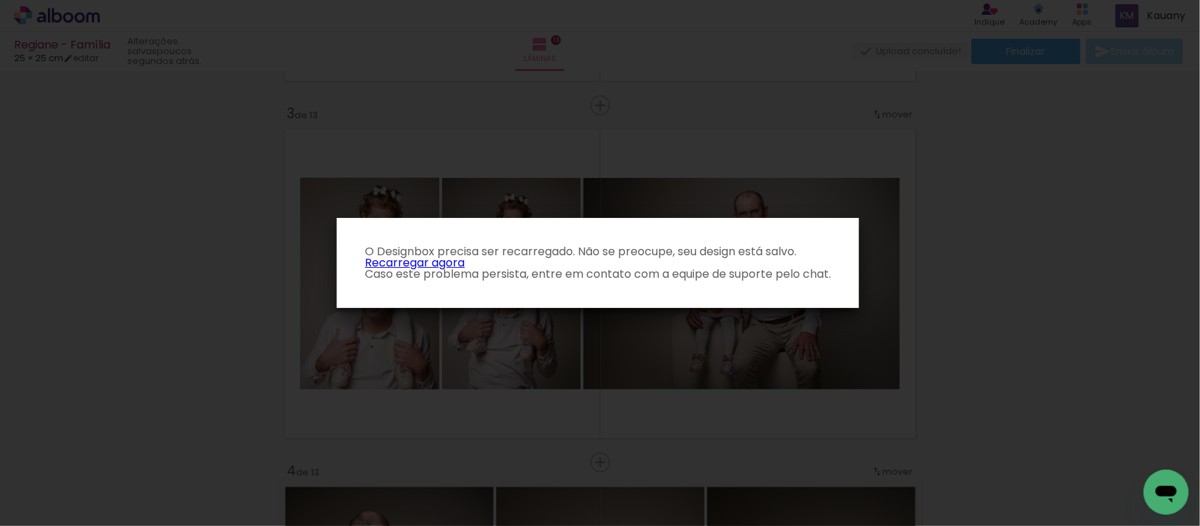
click at [406, 264] on link "Recarregar agora" at bounding box center [415, 262] width 100 height 16
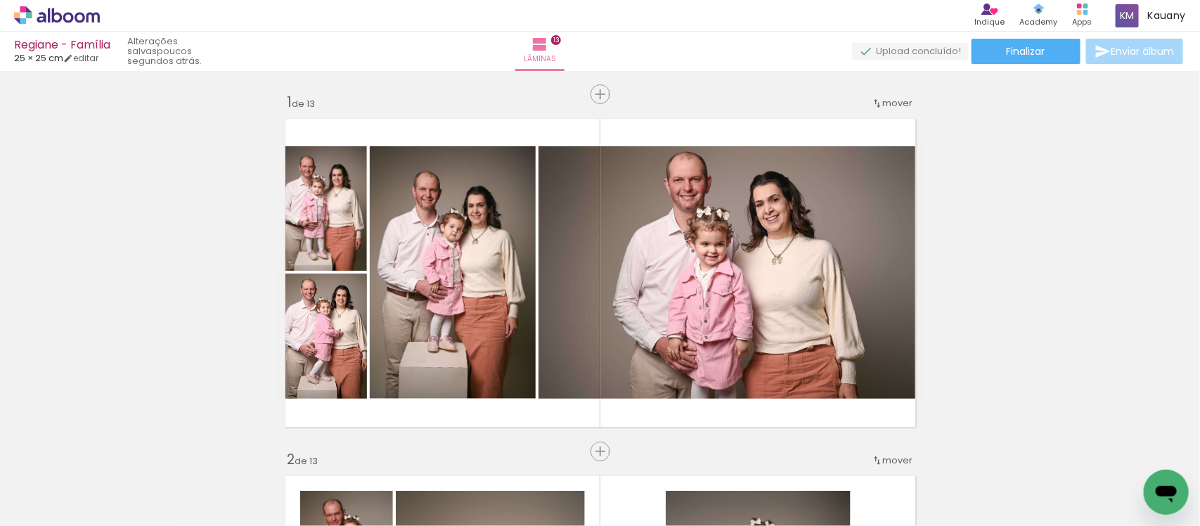
click at [32, 506] on span "Adicionar Fotos" at bounding box center [50, 506] width 42 height 15
click at [0, 0] on input "file" at bounding box center [0, 0] width 0 height 0
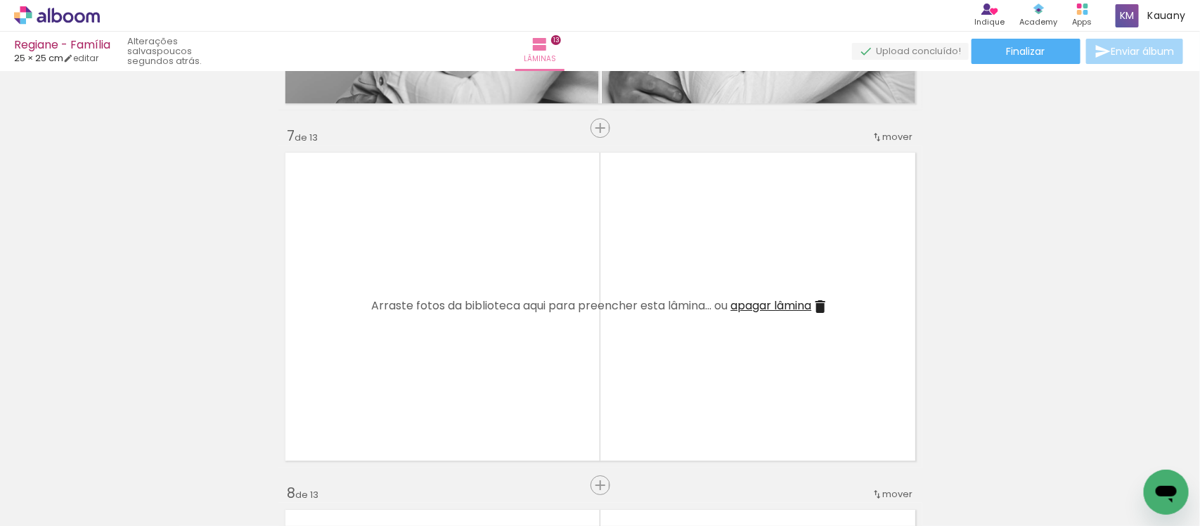
scroll to position [0, 1517]
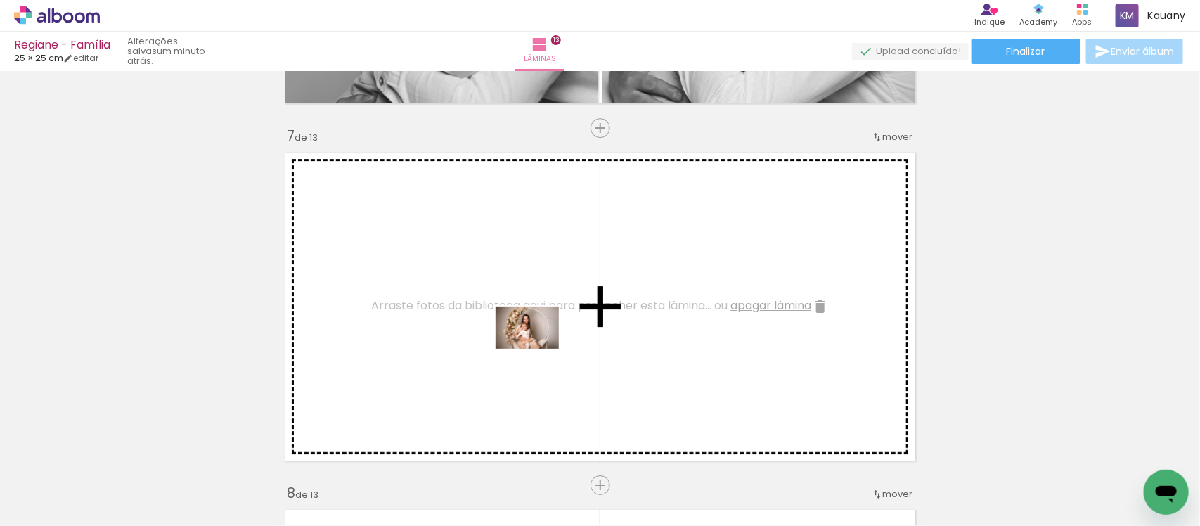
drag, startPoint x: 671, startPoint y: 477, endPoint x: 538, endPoint y: 349, distance: 184.9
click at [538, 349] on quentale-workspace at bounding box center [600, 263] width 1200 height 526
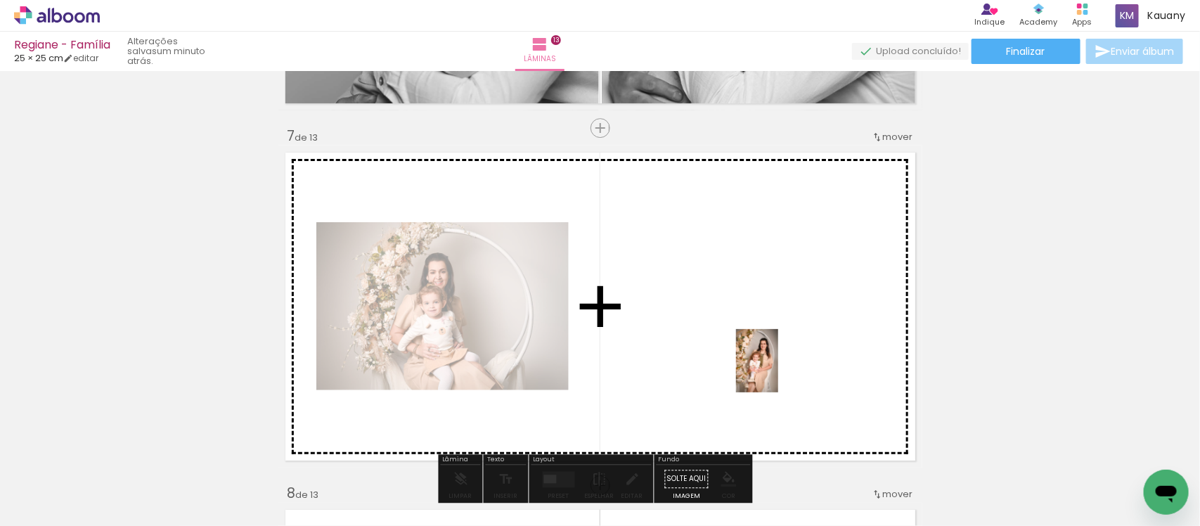
drag, startPoint x: 765, startPoint y: 481, endPoint x: 778, endPoint y: 371, distance: 111.2
click at [778, 371] on quentale-workspace at bounding box center [600, 263] width 1200 height 526
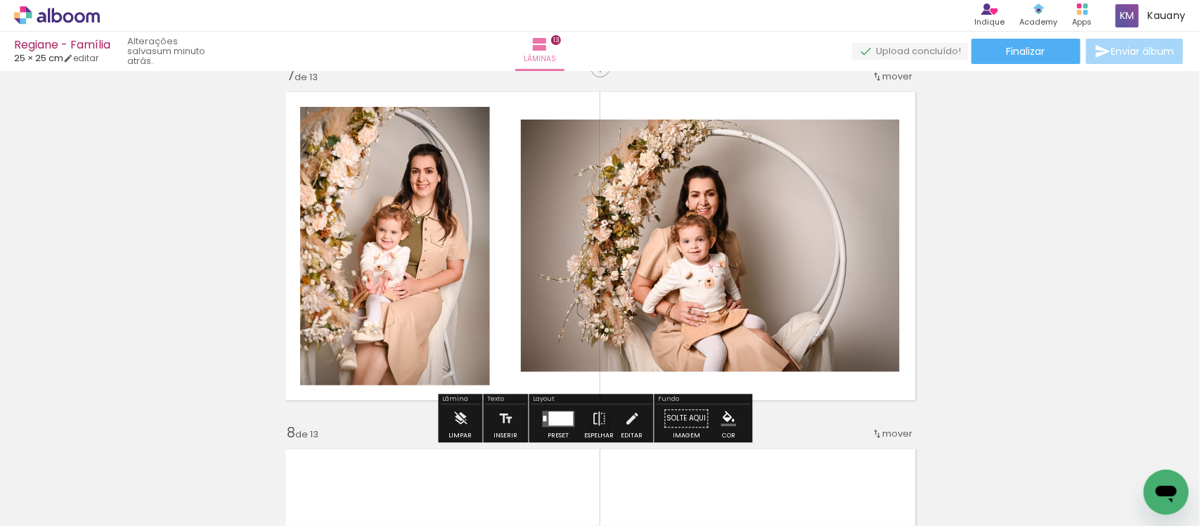
scroll to position [2197, 0]
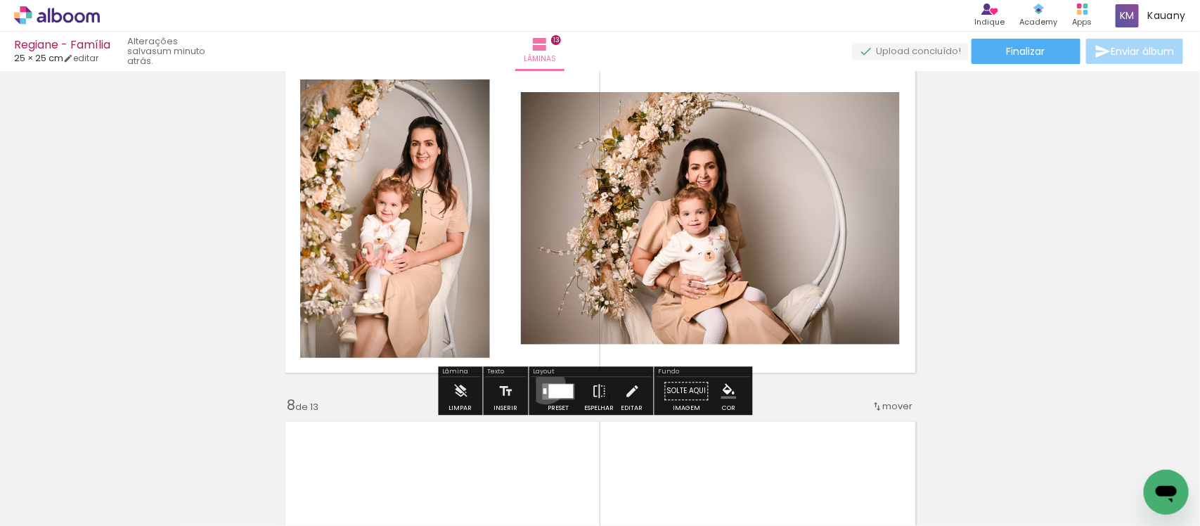
click at [543, 384] on quentale-layouter at bounding box center [559, 391] width 32 height 16
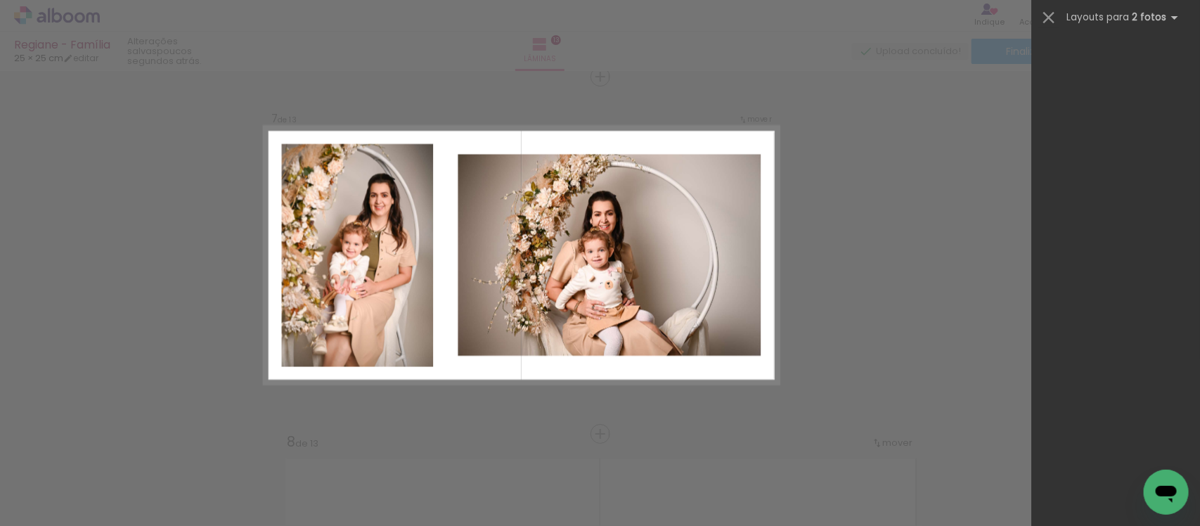
scroll to position [0, 0]
